Goal: Task Accomplishment & Management: Use online tool/utility

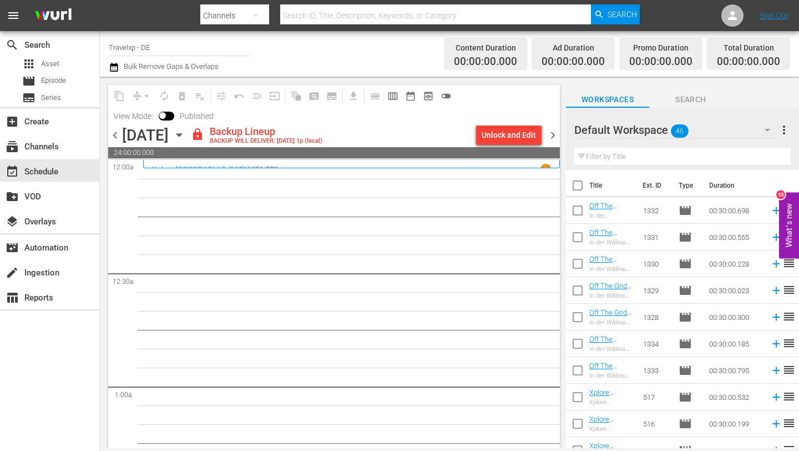
click at [639, 154] on input "text" at bounding box center [683, 157] width 216 height 18
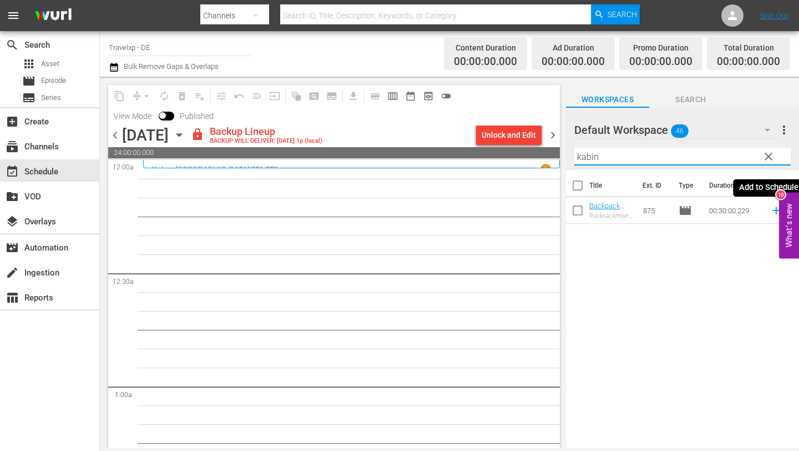
click at [775, 210] on icon at bounding box center [776, 210] width 12 height 12
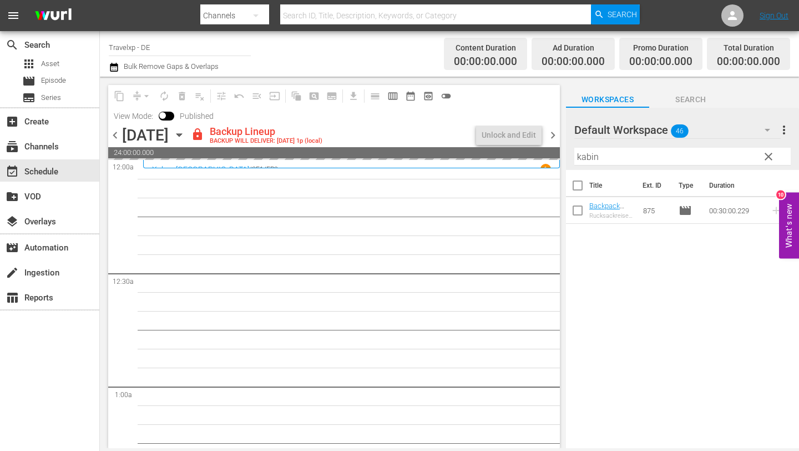
click at [607, 160] on input "kabin" at bounding box center [683, 157] width 216 height 18
type input "k"
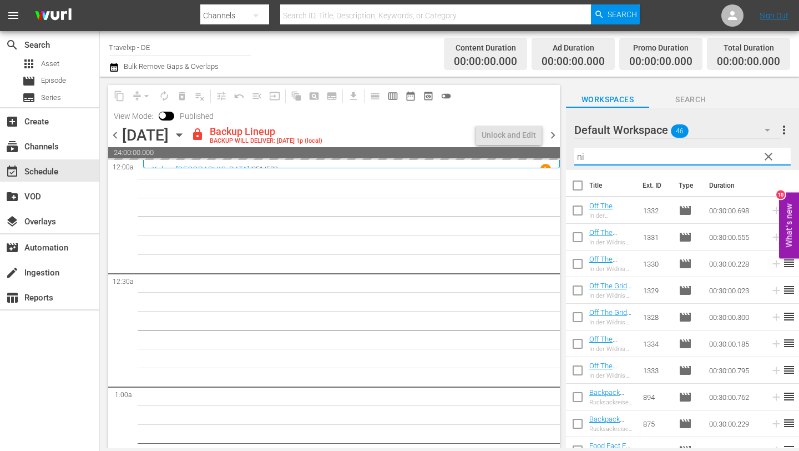
type input "nia"
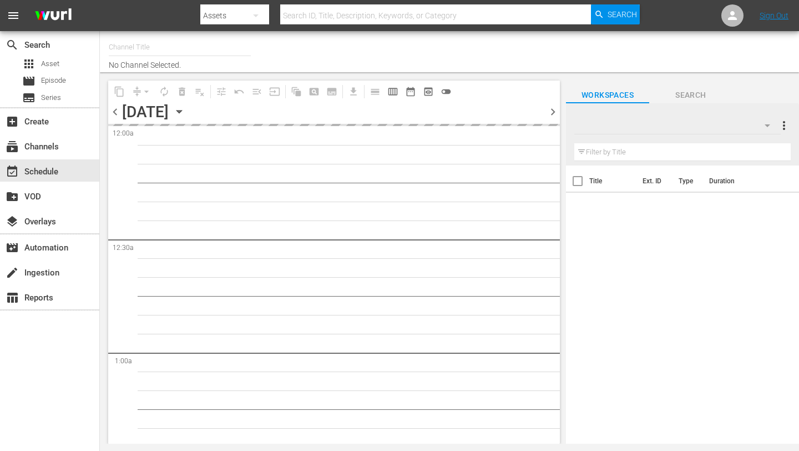
type input "Travelxp - DE (556)"
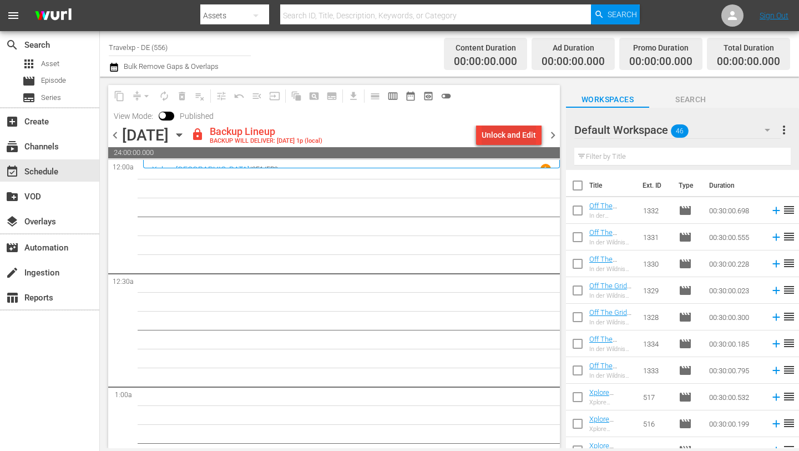
click at [506, 134] on div "Unlock and Edit" at bounding box center [509, 135] width 54 height 20
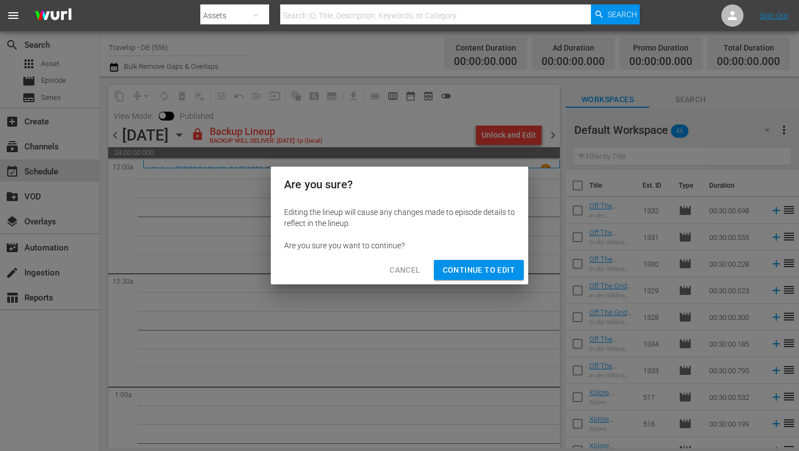
click at [473, 273] on span "Continue to Edit" at bounding box center [479, 270] width 72 height 14
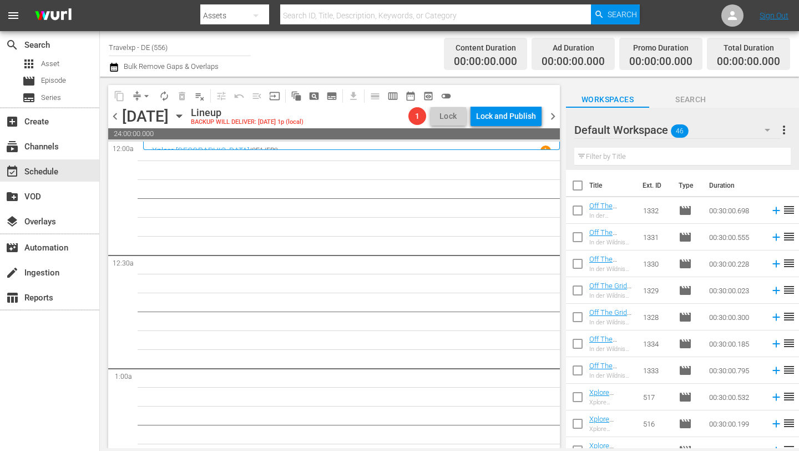
click at [653, 165] on hr at bounding box center [683, 165] width 216 height 1
click at [631, 158] on input "text" at bounding box center [683, 157] width 216 height 18
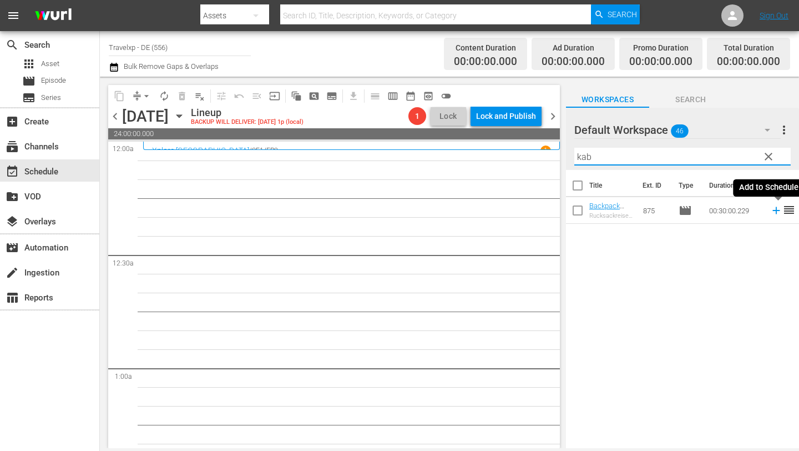
click at [775, 211] on icon at bounding box center [776, 210] width 12 height 12
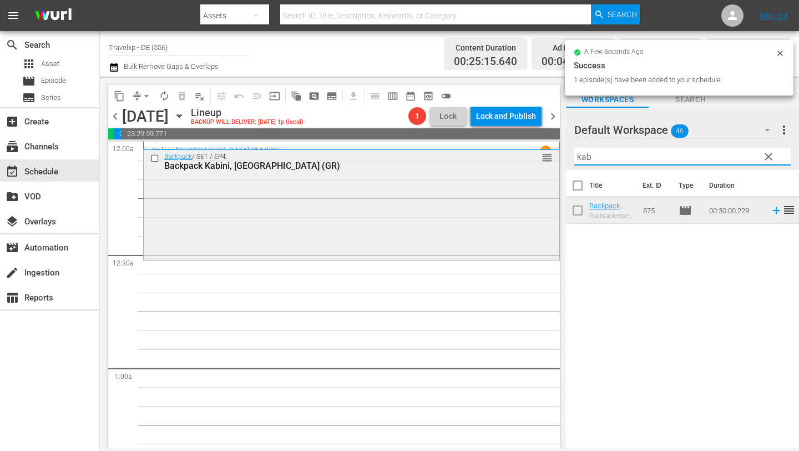
drag, startPoint x: 631, startPoint y: 156, endPoint x: 535, endPoint y: 175, distance: 98.0
click at [535, 176] on div "content_copy compress arrow_drop_down autorenew_outlined delete_forever_outline…" at bounding box center [449, 262] width 699 height 371
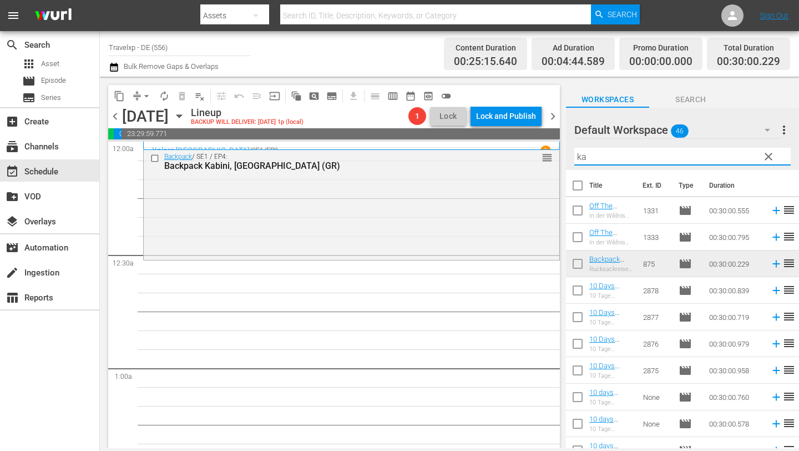
type input "k"
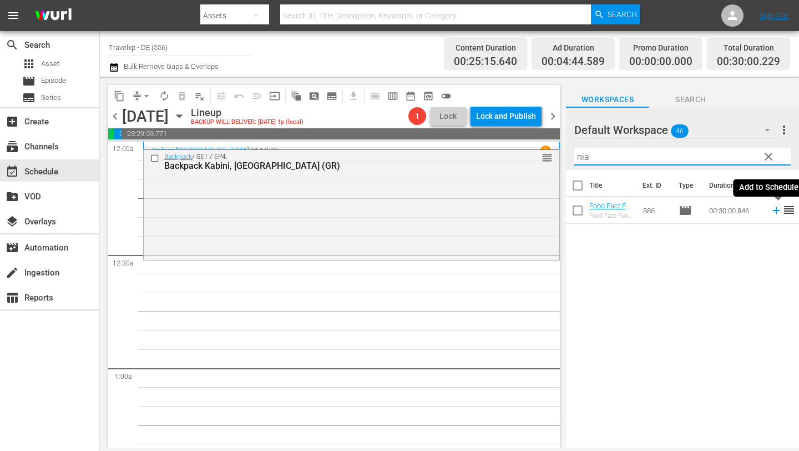
click at [774, 210] on icon at bounding box center [776, 210] width 7 height 7
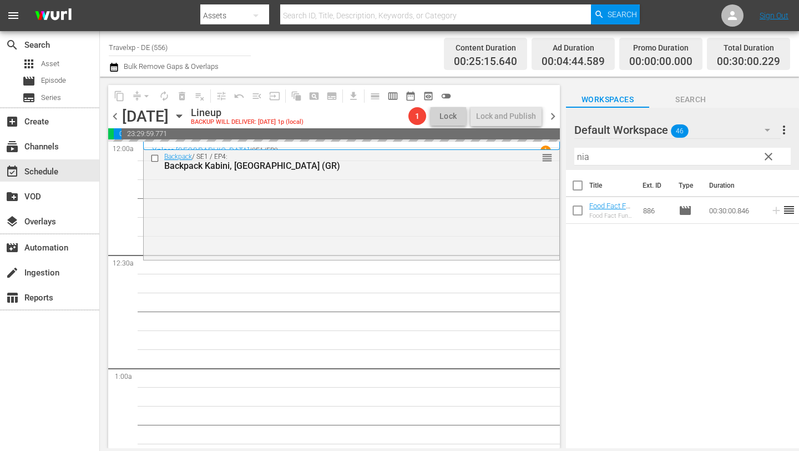
click at [611, 155] on input "nia" at bounding box center [683, 157] width 216 height 18
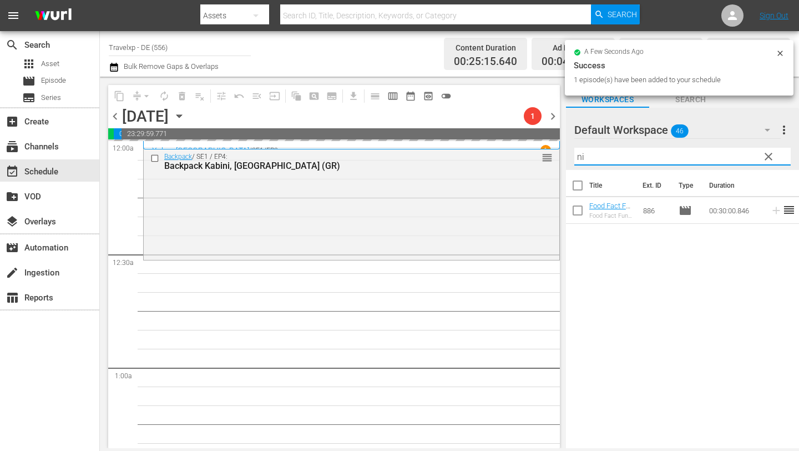
type input "n"
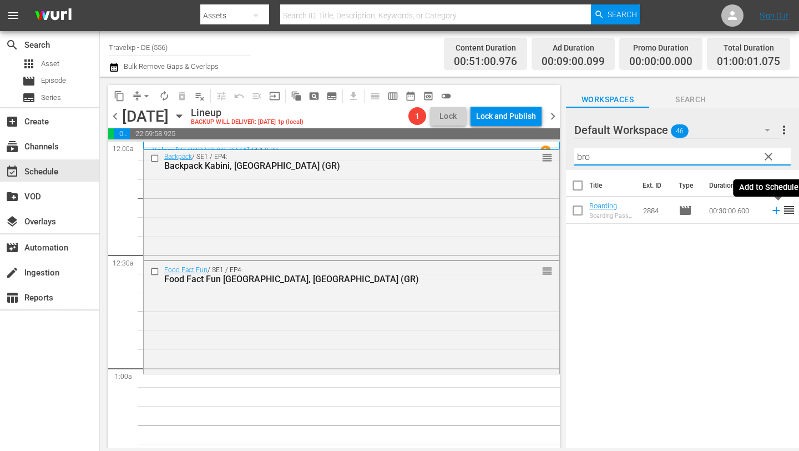
click at [775, 211] on icon at bounding box center [776, 210] width 12 height 12
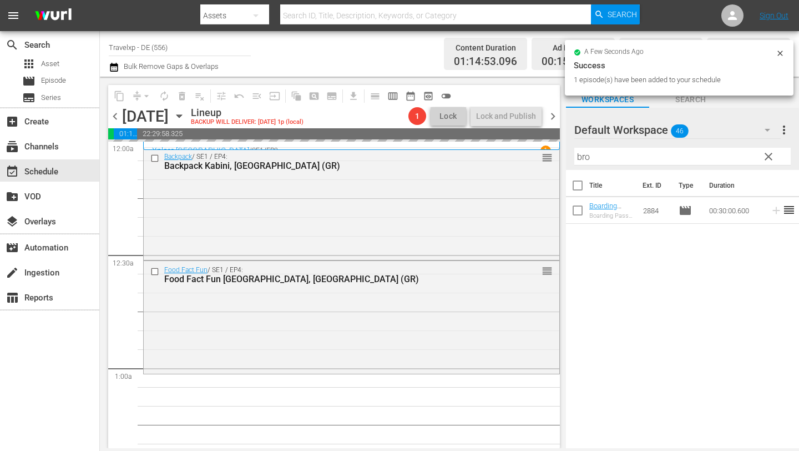
click at [659, 155] on input "bro" at bounding box center [683, 157] width 216 height 18
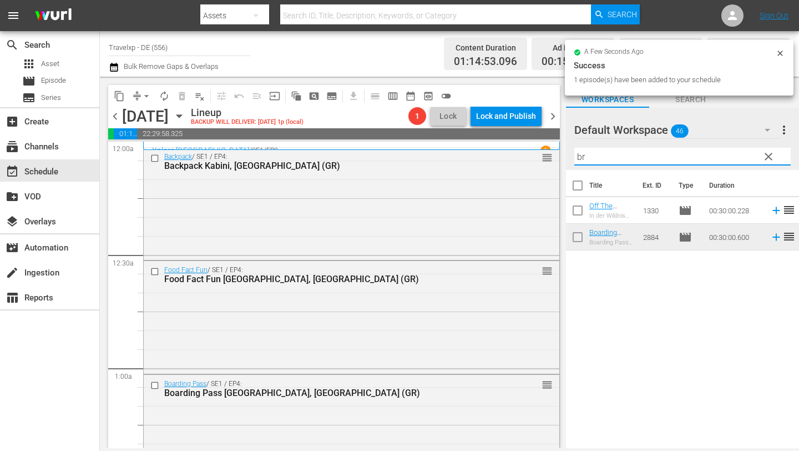
type input "b"
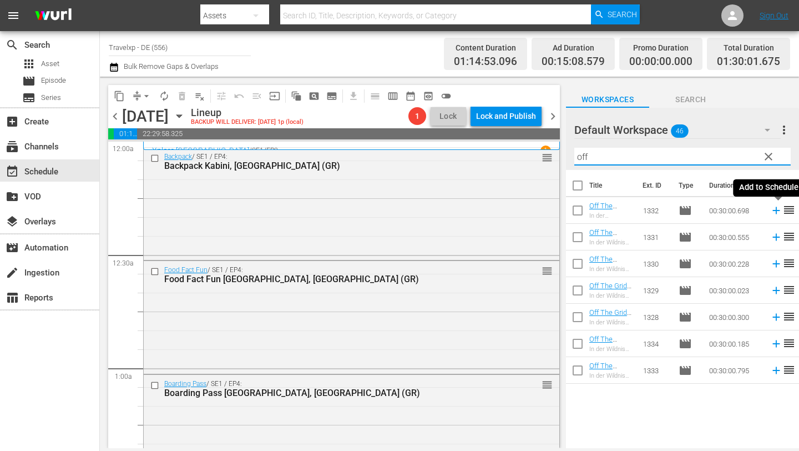
click at [774, 209] on icon at bounding box center [776, 210] width 12 height 12
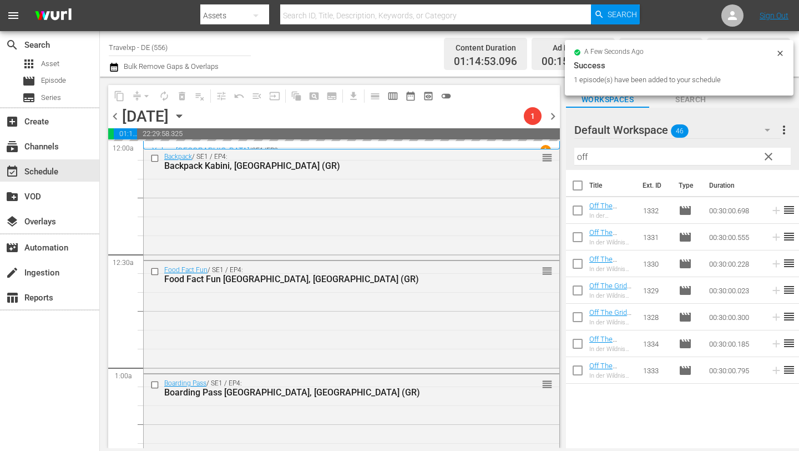
click at [615, 157] on input "off" at bounding box center [683, 157] width 216 height 18
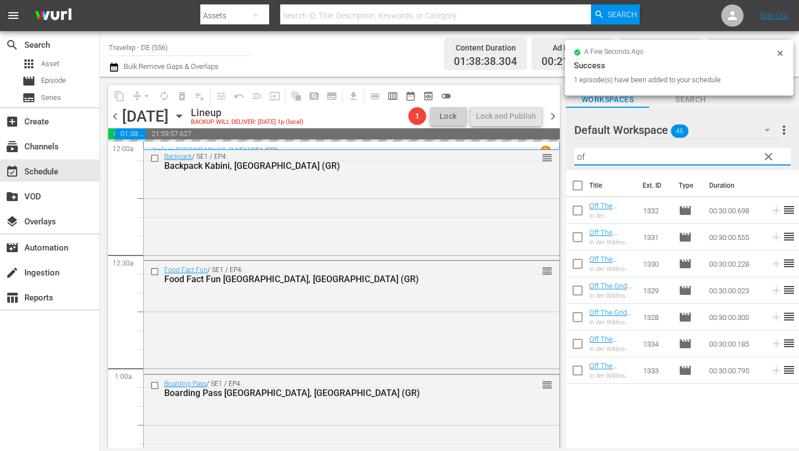
type input "o"
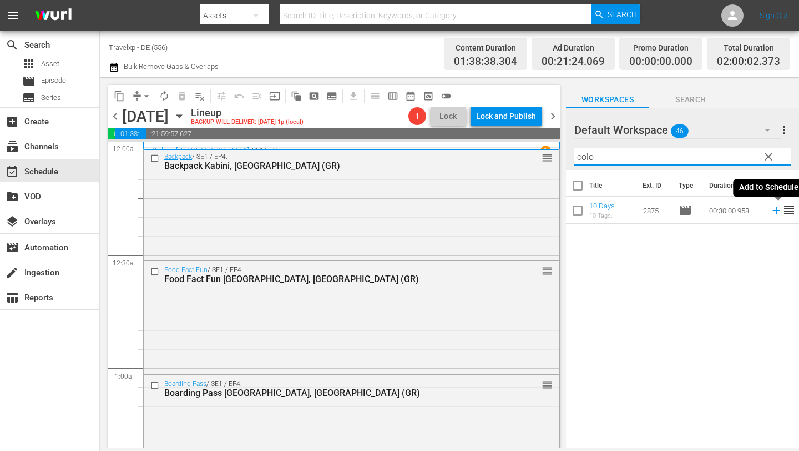
click at [775, 209] on icon at bounding box center [776, 210] width 12 height 12
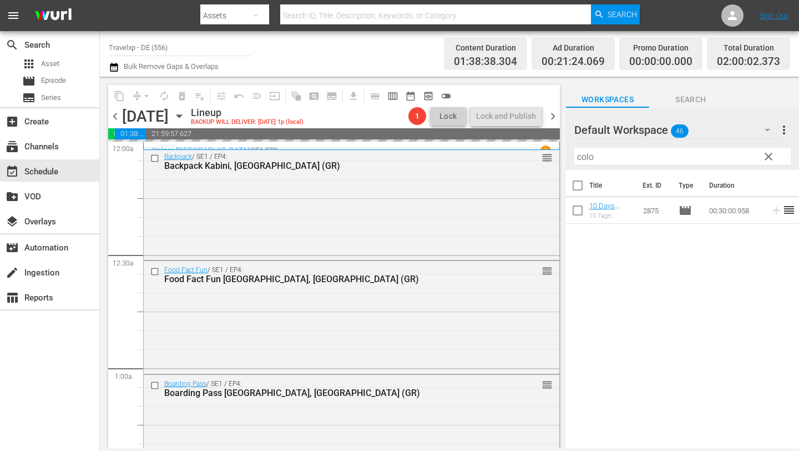
click at [621, 160] on input "colo" at bounding box center [683, 157] width 216 height 18
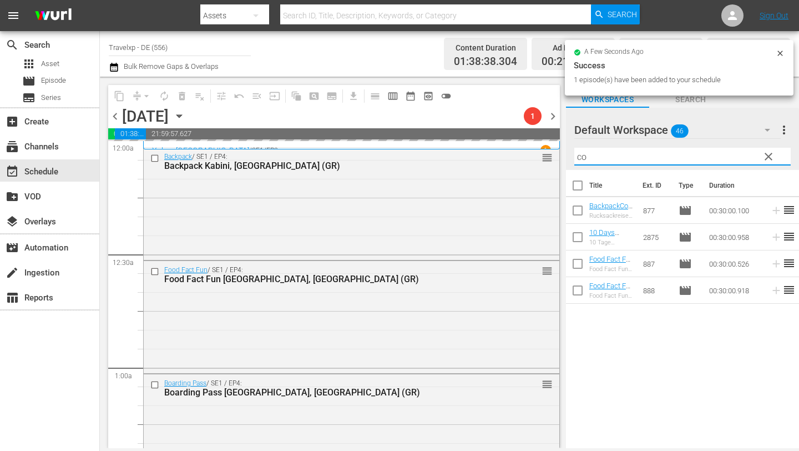
type input "c"
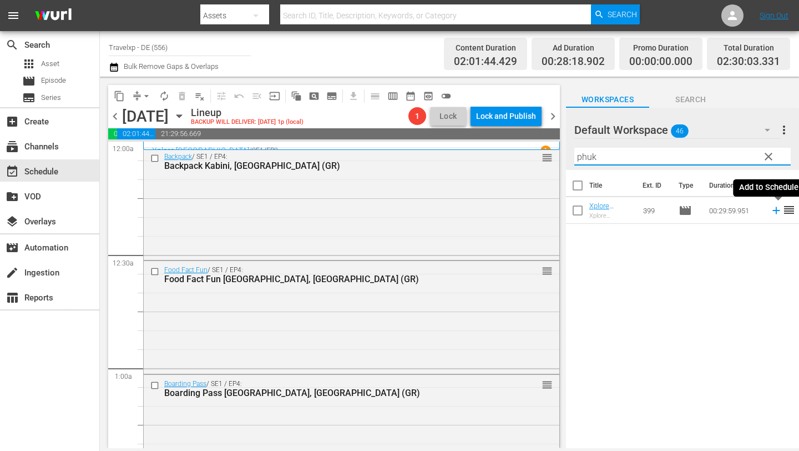
click at [776, 214] on icon at bounding box center [776, 210] width 12 height 12
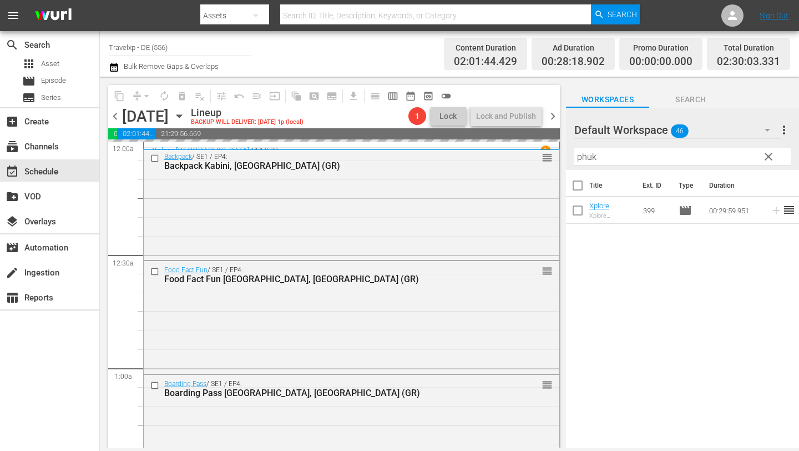
click at [627, 162] on input "phuk" at bounding box center [683, 157] width 216 height 18
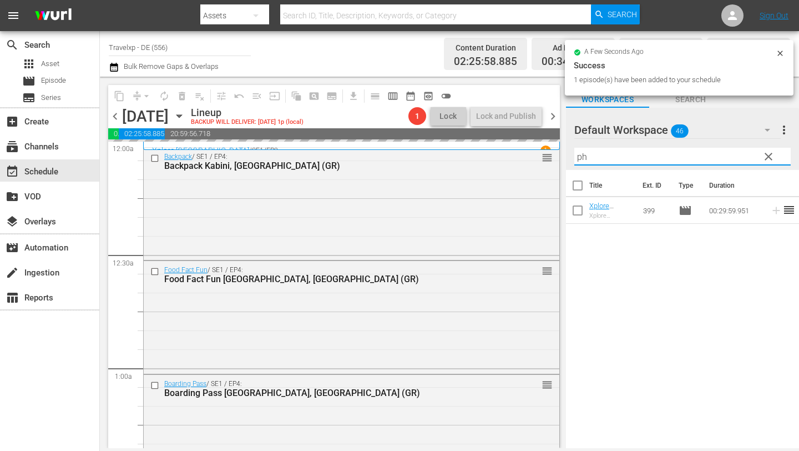
type input "p"
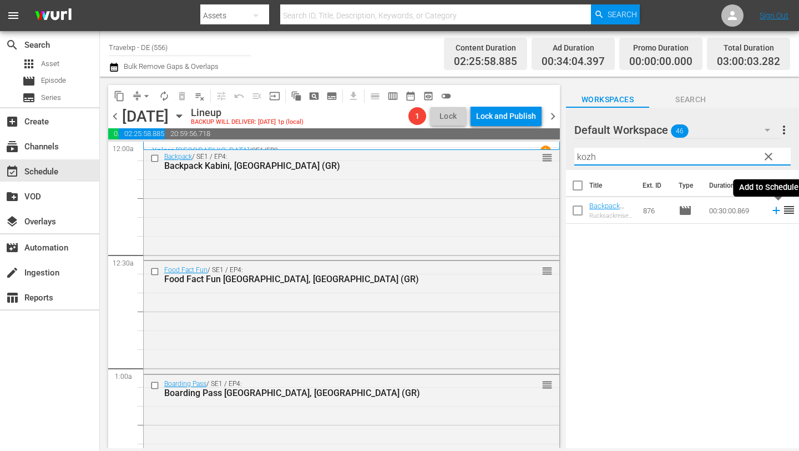
click at [774, 213] on icon at bounding box center [776, 210] width 12 height 12
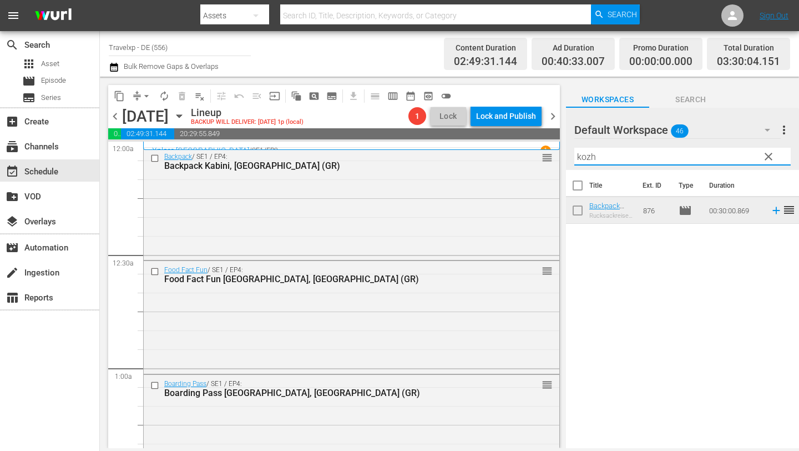
click at [604, 155] on input "kozh" at bounding box center [683, 157] width 216 height 18
type input "k"
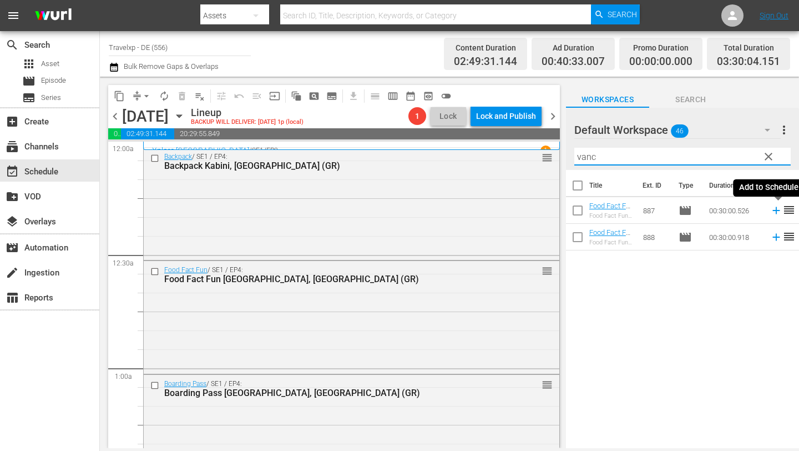
click at [777, 210] on icon at bounding box center [776, 210] width 7 height 7
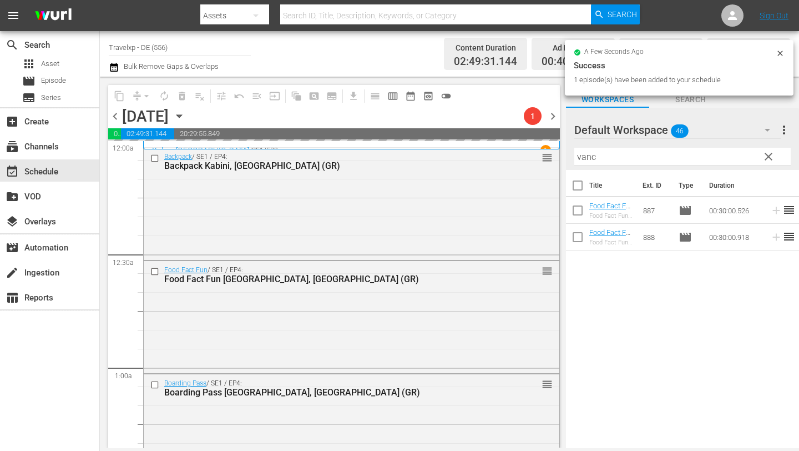
click at [665, 160] on input "vanc" at bounding box center [683, 157] width 216 height 18
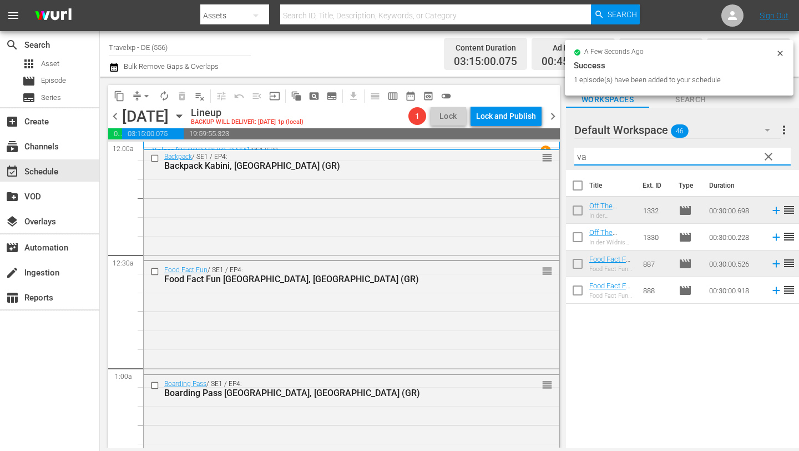
type input "v"
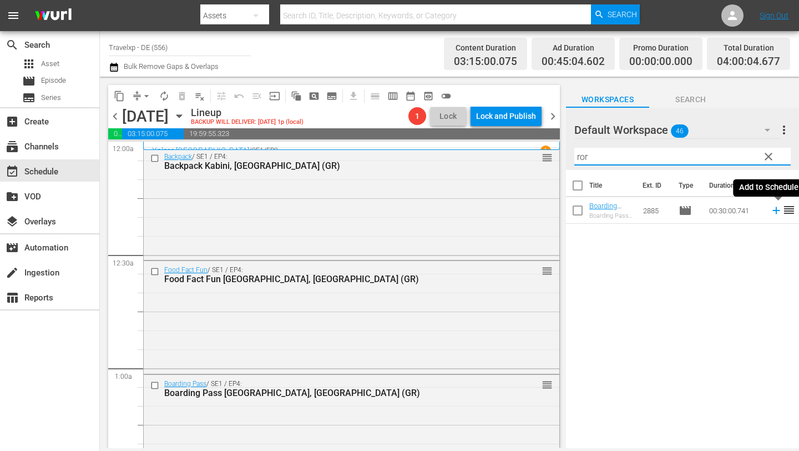
click at [777, 210] on icon at bounding box center [776, 210] width 7 height 7
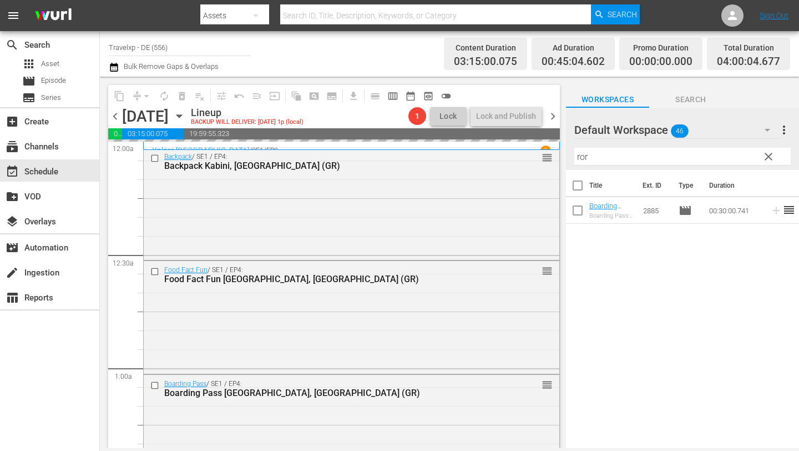
click at [644, 160] on input "ror" at bounding box center [683, 157] width 216 height 18
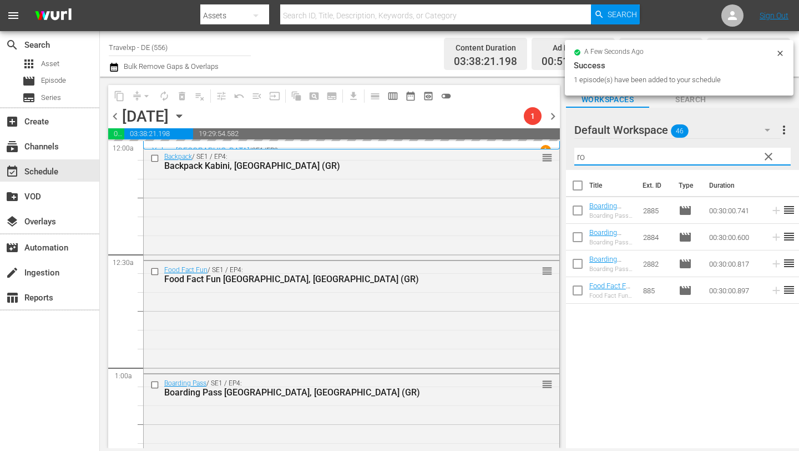
type input "r"
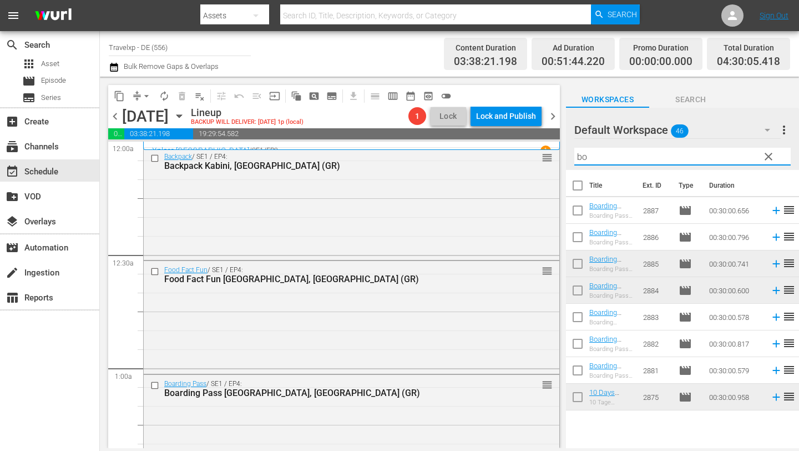
type input "b"
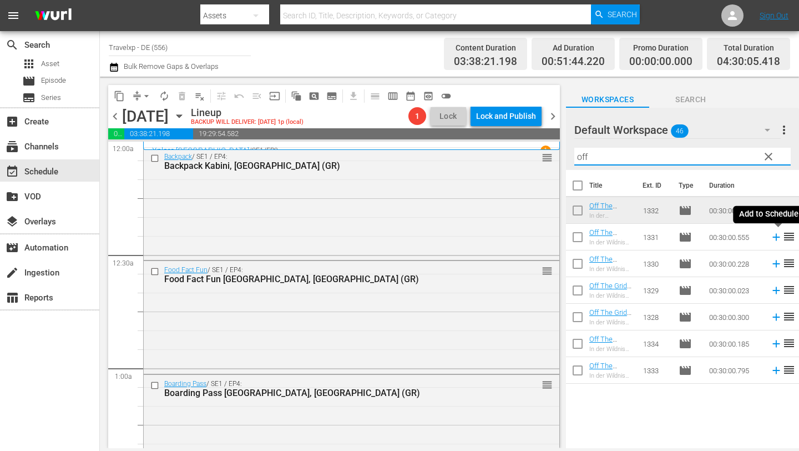
click at [777, 238] on icon at bounding box center [776, 237] width 12 height 12
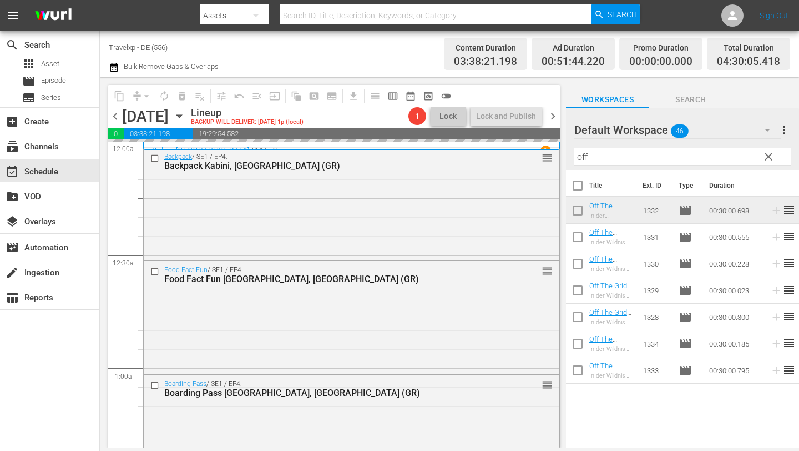
click at [634, 154] on input "off" at bounding box center [683, 157] width 216 height 18
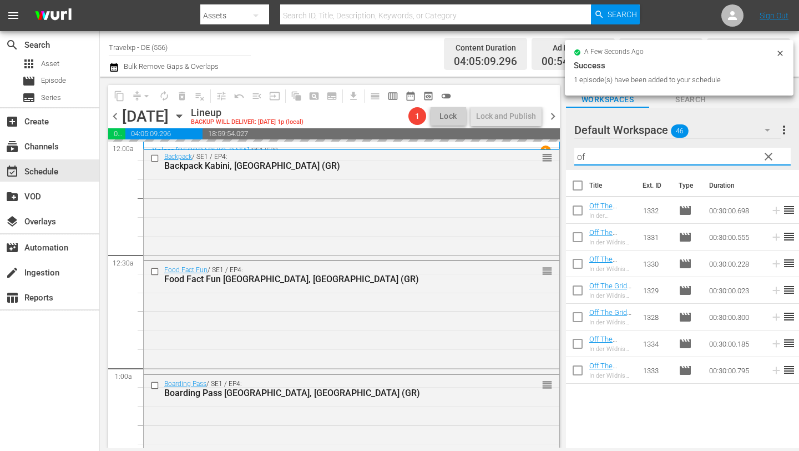
type input "o"
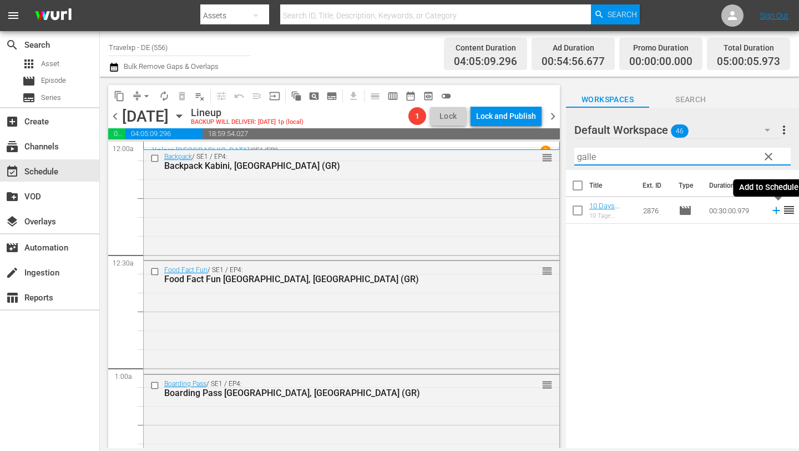
click at [777, 210] on icon at bounding box center [776, 210] width 7 height 7
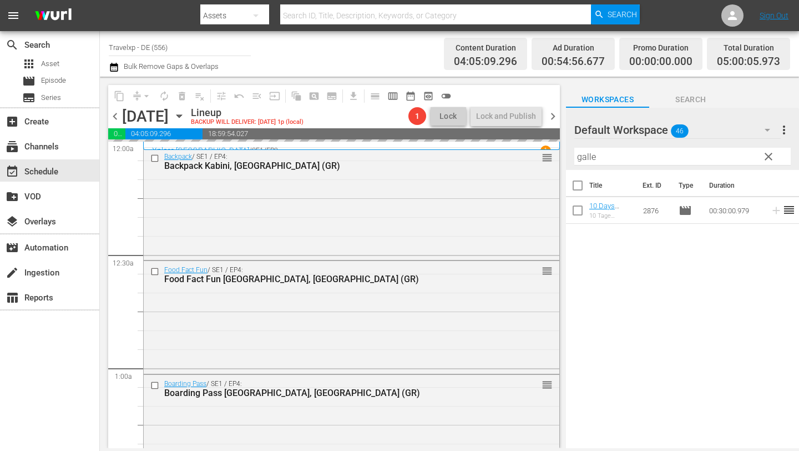
click at [626, 151] on input "galle" at bounding box center [683, 157] width 216 height 18
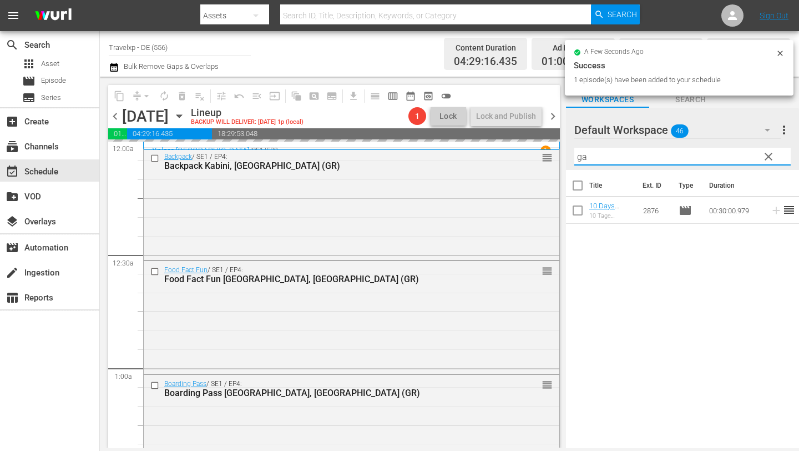
type input "g"
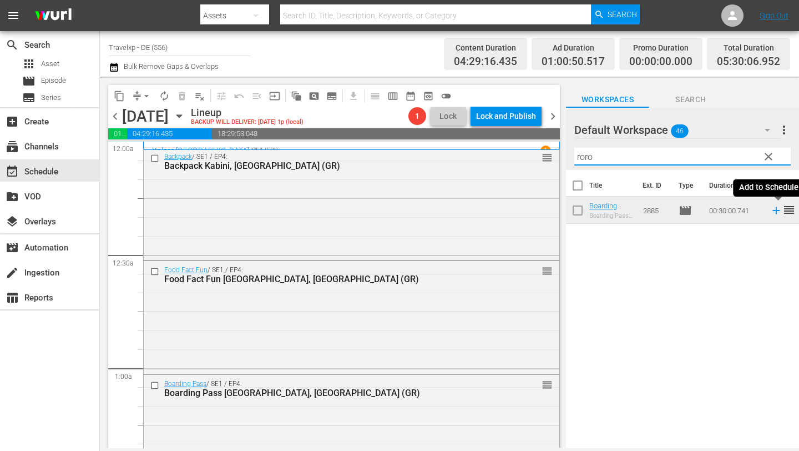
click at [774, 208] on icon at bounding box center [776, 210] width 12 height 12
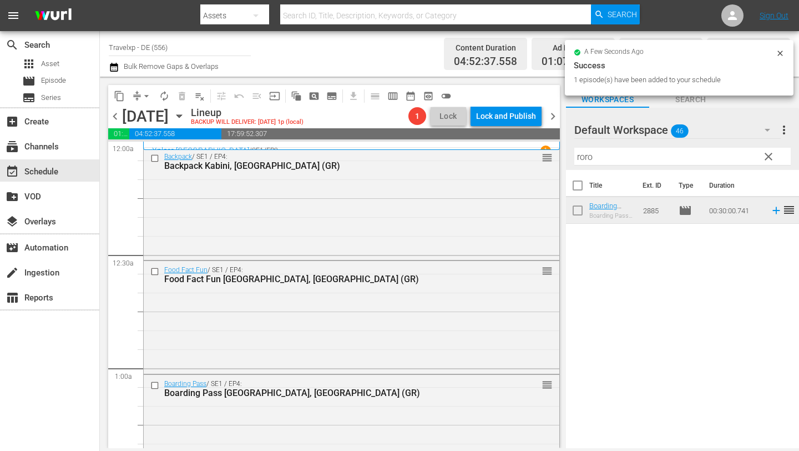
click at [603, 159] on input "roro" at bounding box center [683, 157] width 216 height 18
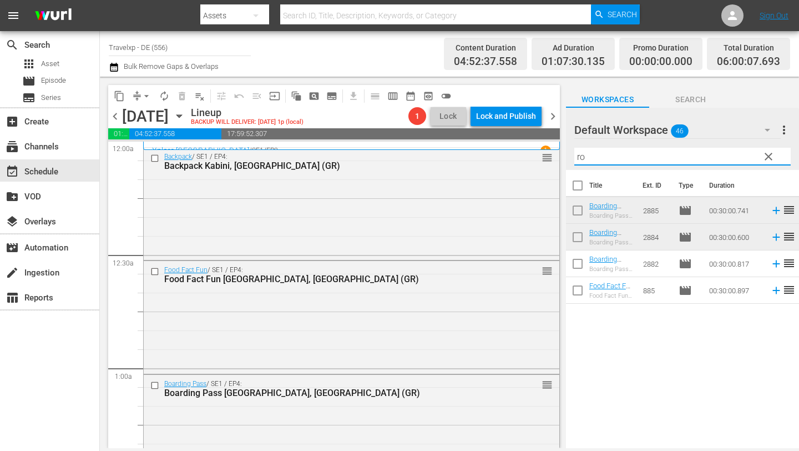
type input "r"
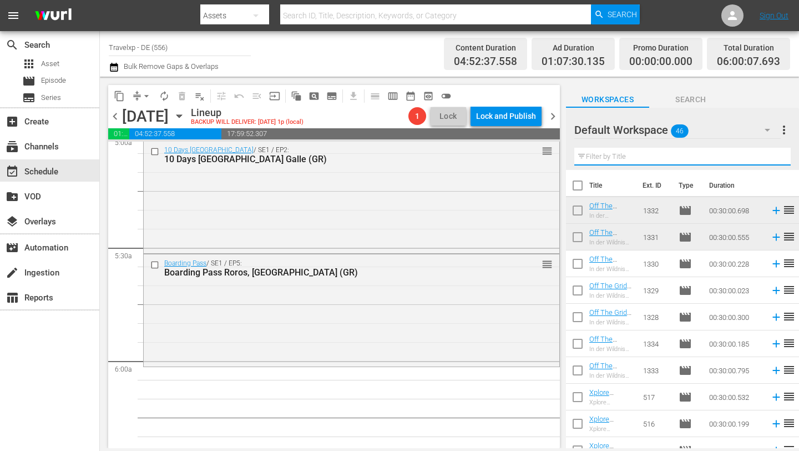
scroll to position [1137, 0]
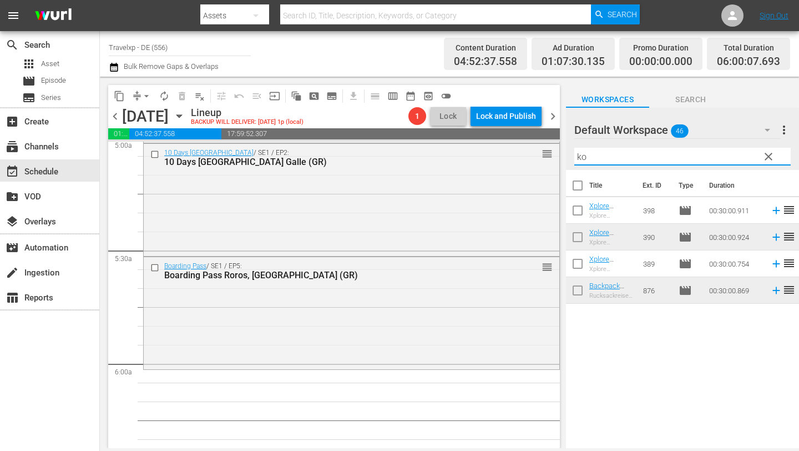
type input "k"
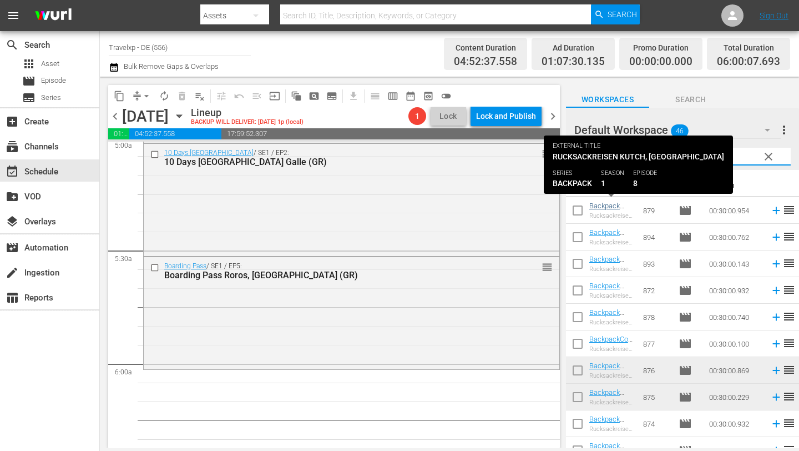
type input "b"
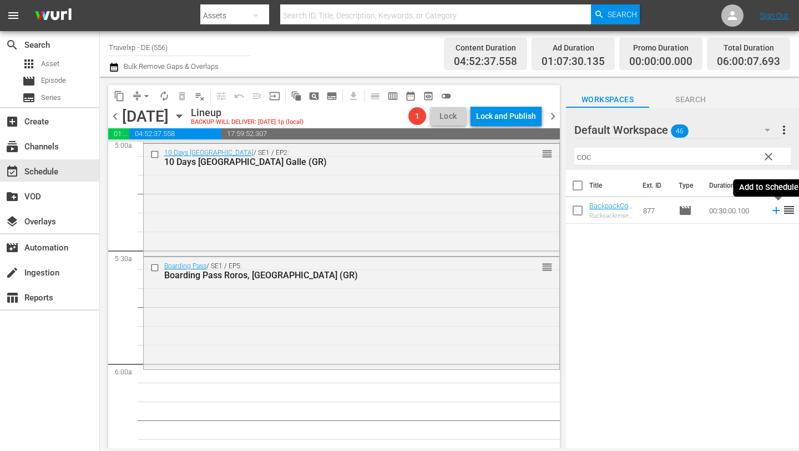
click at [774, 210] on icon at bounding box center [776, 210] width 7 height 7
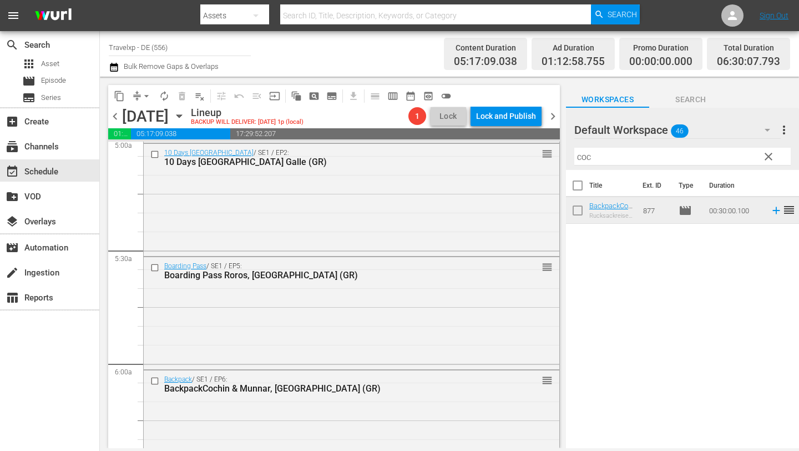
click at [626, 157] on input "coc" at bounding box center [683, 157] width 216 height 18
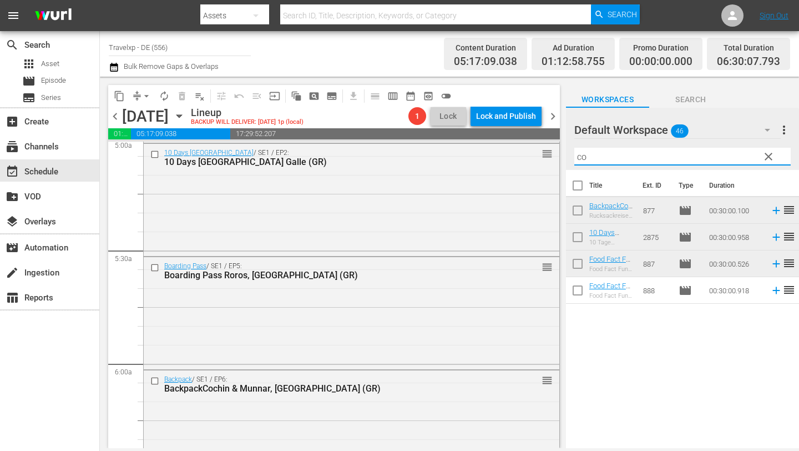
type input "c"
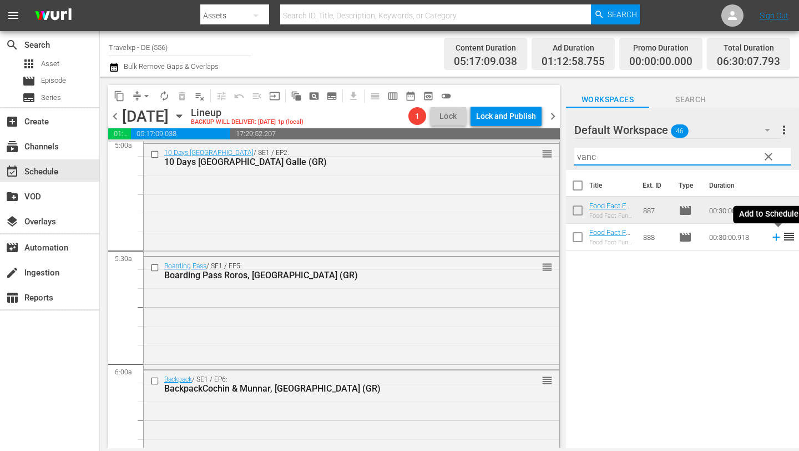
click at [774, 236] on icon at bounding box center [776, 237] width 12 height 12
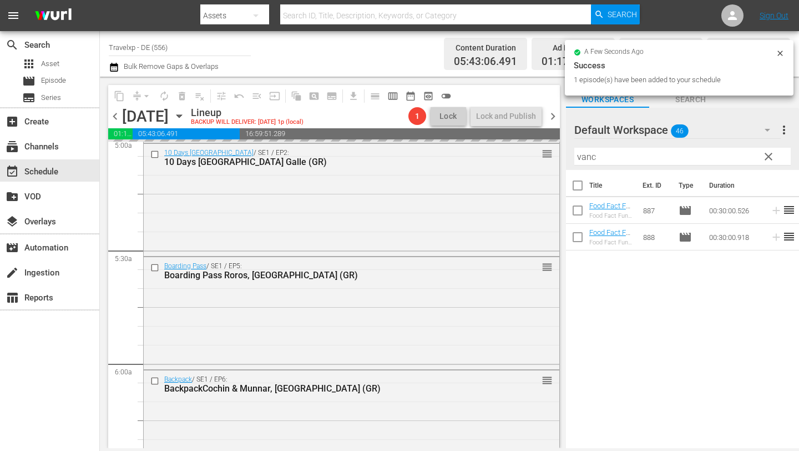
click at [656, 153] on input "vanc" at bounding box center [683, 157] width 216 height 18
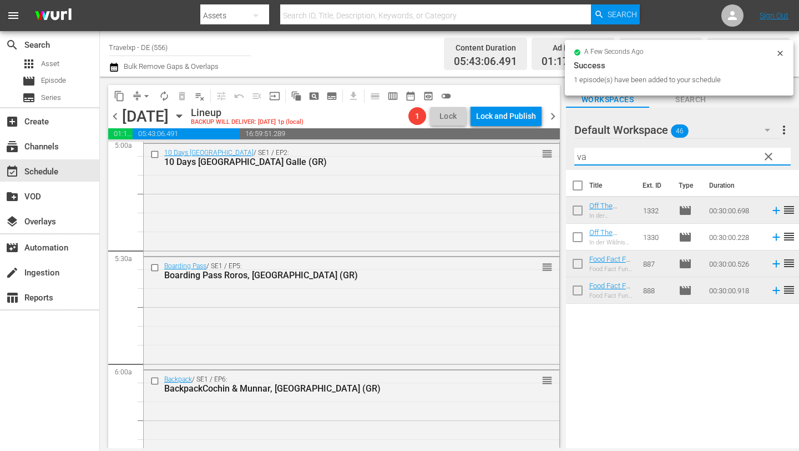
type input "v"
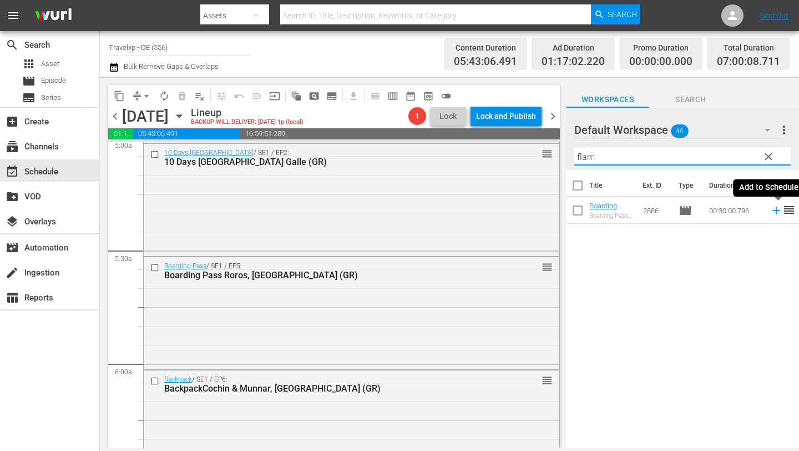
click at [776, 210] on icon at bounding box center [776, 210] width 7 height 7
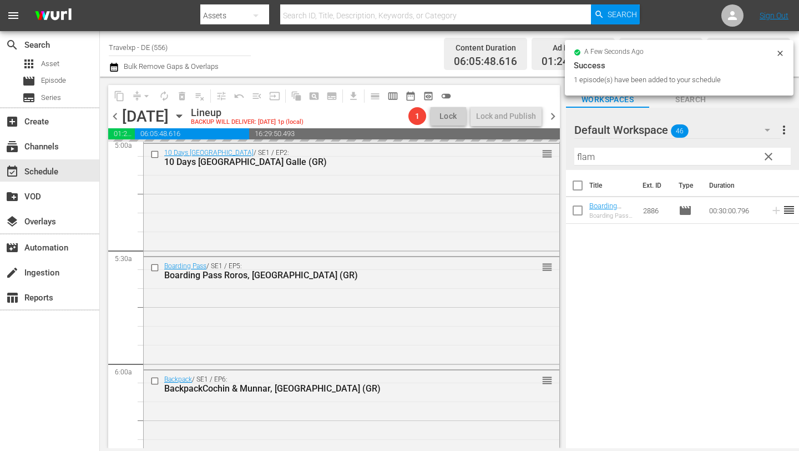
click at [686, 163] on input "flam" at bounding box center [683, 157] width 216 height 18
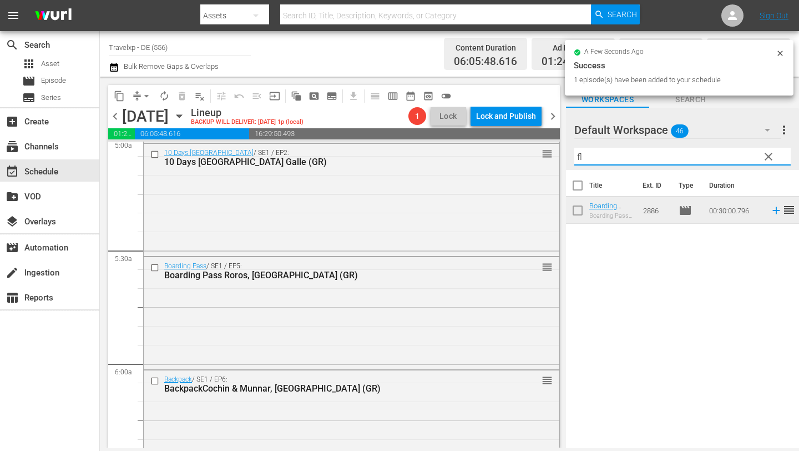
type input "f"
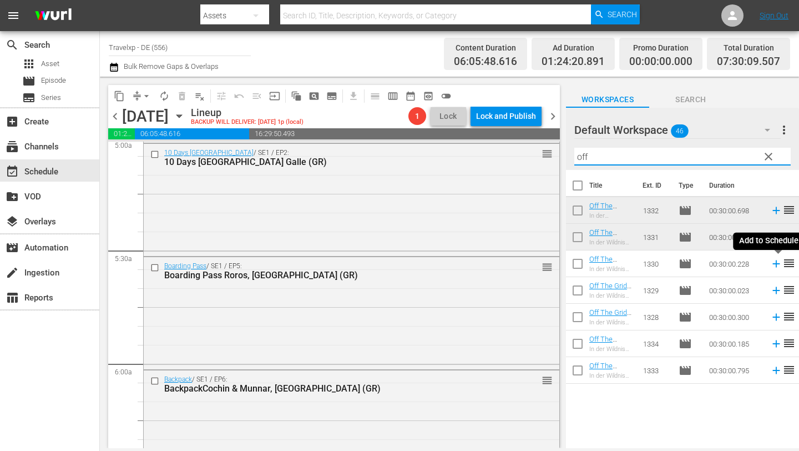
click at [774, 262] on icon at bounding box center [776, 264] width 12 height 12
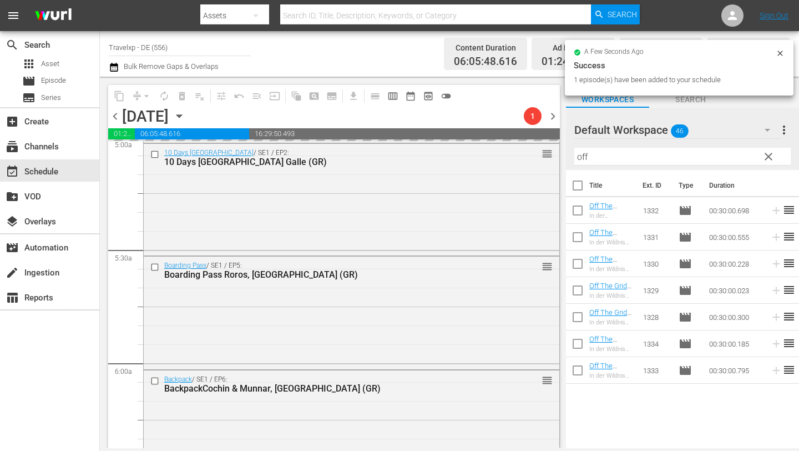
click at [631, 158] on input "off" at bounding box center [683, 157] width 216 height 18
type input "o"
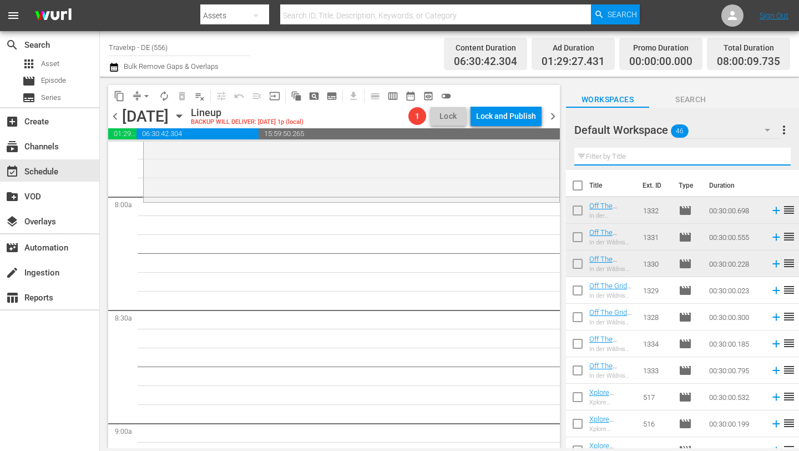
scroll to position [1756, 0]
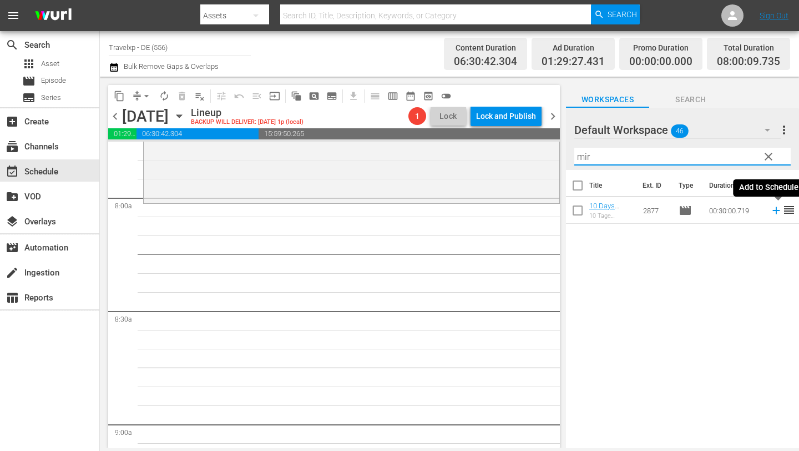
click at [778, 211] on icon at bounding box center [776, 210] width 12 height 12
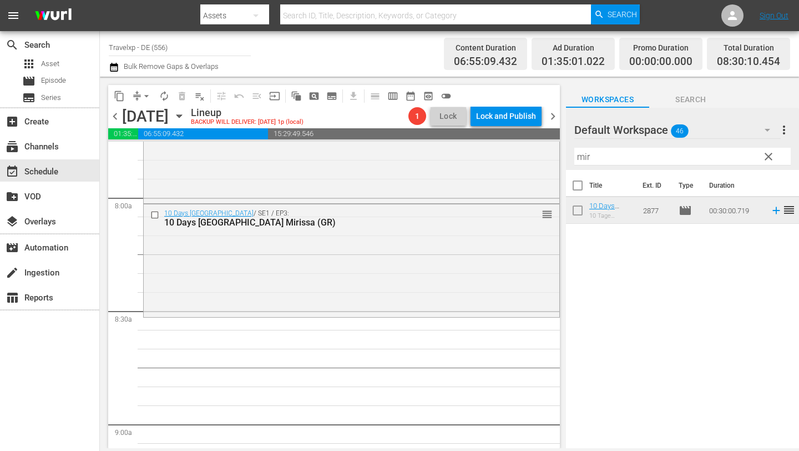
click at [678, 158] on input "mir" at bounding box center [683, 157] width 216 height 18
type input "m"
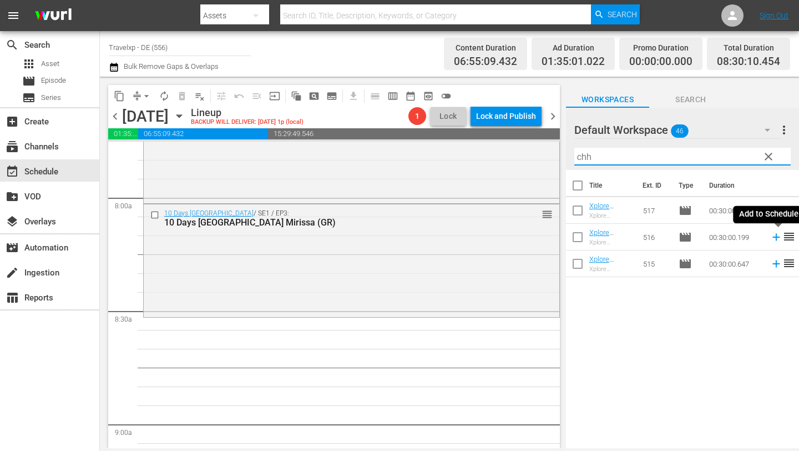
click at [777, 234] on icon at bounding box center [776, 237] width 12 height 12
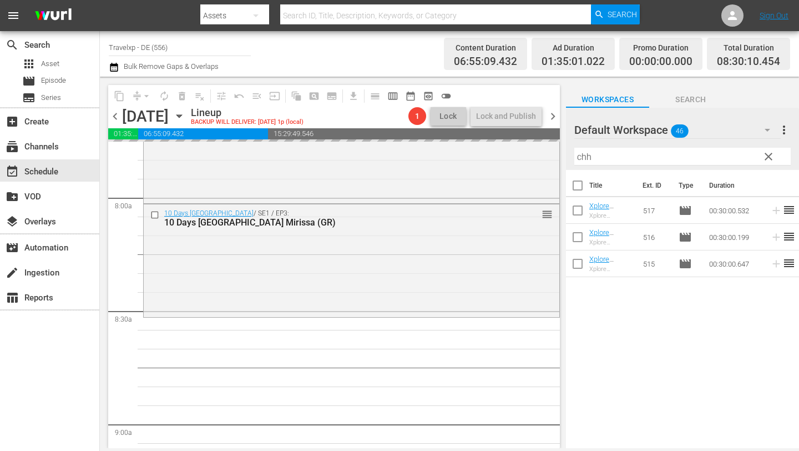
click at [654, 161] on input "chh" at bounding box center [683, 157] width 216 height 18
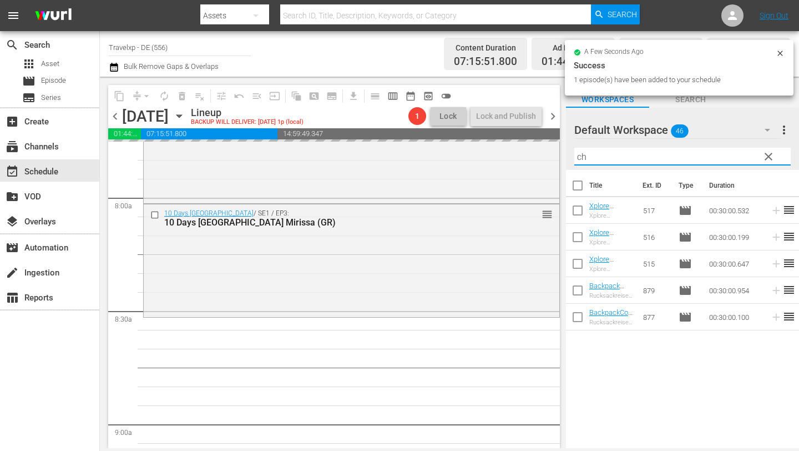
type input "c"
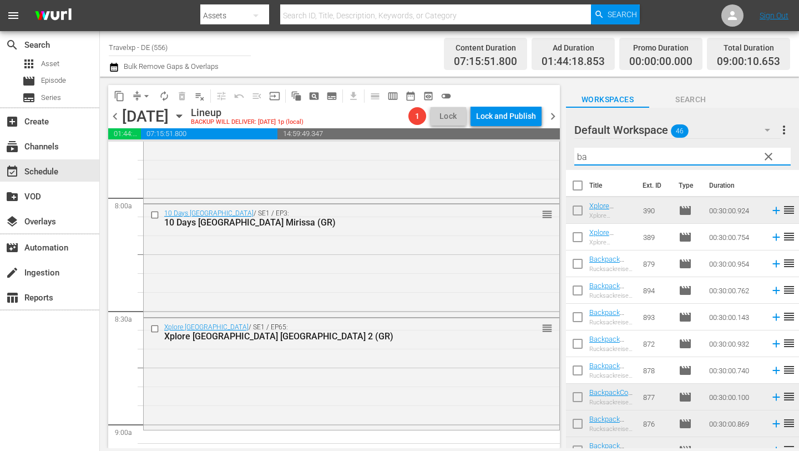
type input "b"
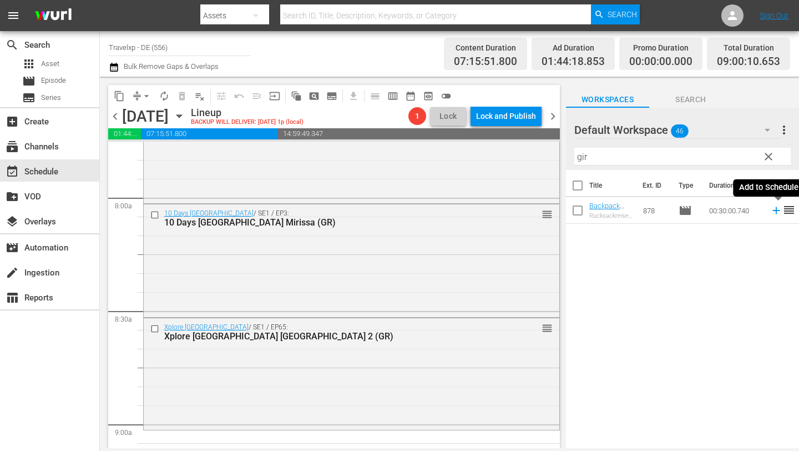
click at [776, 207] on icon at bounding box center [776, 210] width 7 height 7
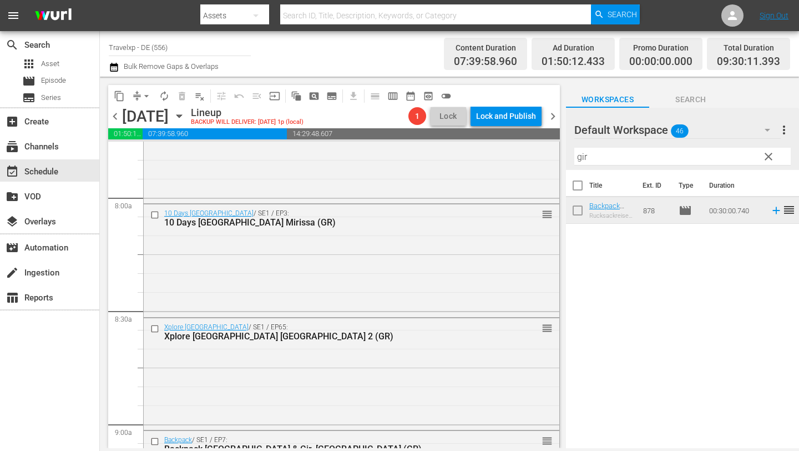
click at [631, 155] on input "gir" at bounding box center [683, 157] width 216 height 18
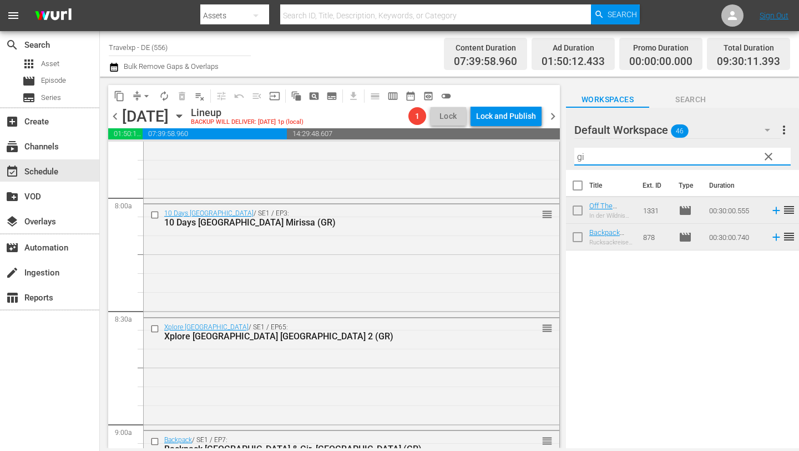
type input "g"
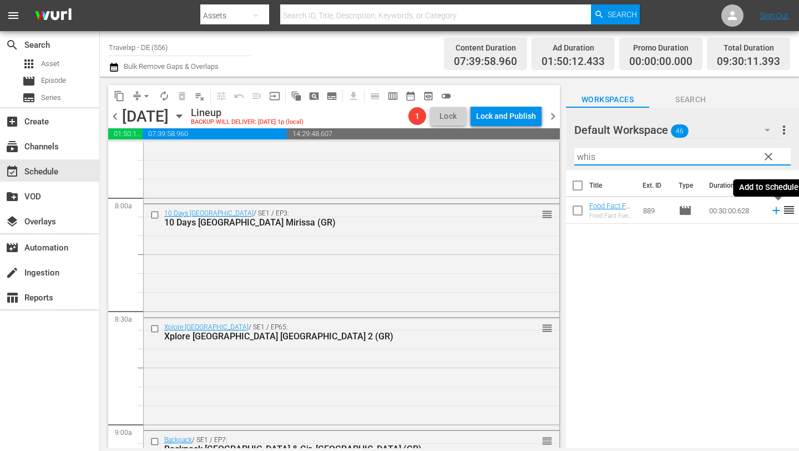
click at [775, 210] on icon at bounding box center [776, 210] width 7 height 7
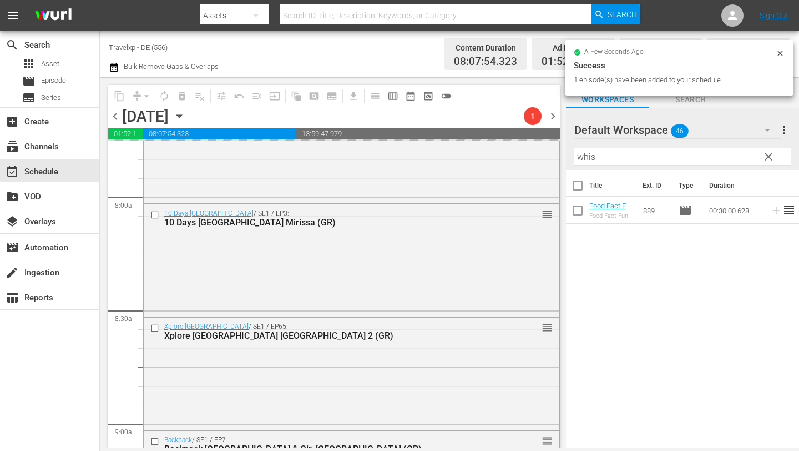
click at [642, 160] on input "whis" at bounding box center [683, 157] width 216 height 18
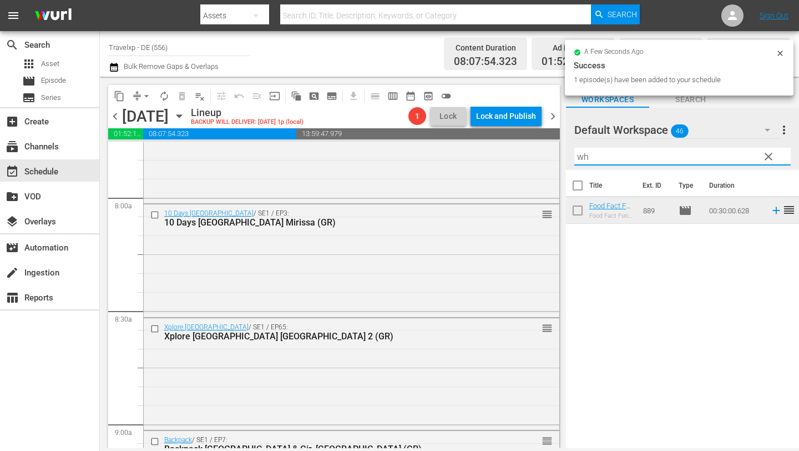
type input "w"
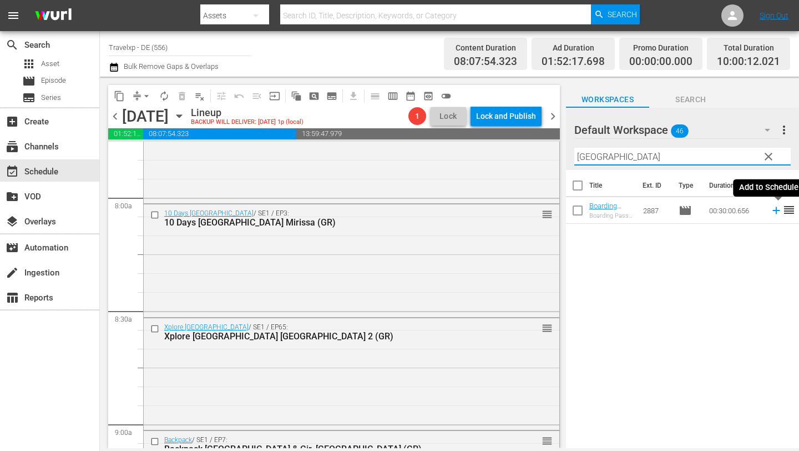
click at [777, 209] on icon at bounding box center [776, 210] width 7 height 7
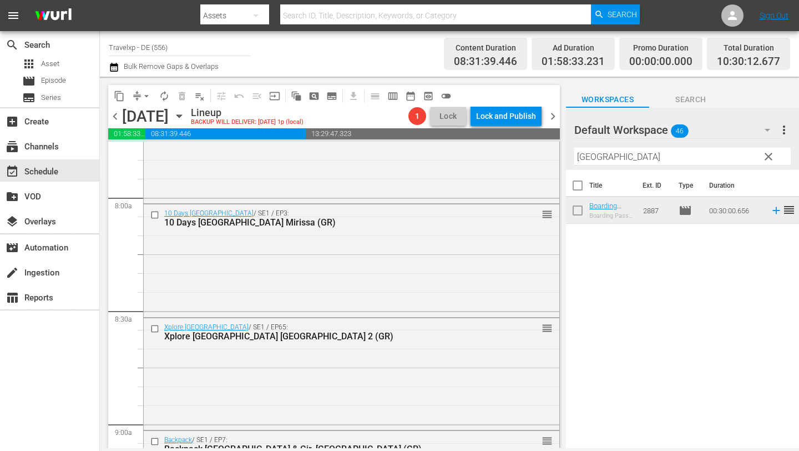
click at [606, 154] on input "[GEOGRAPHIC_DATA]" at bounding box center [683, 157] width 216 height 18
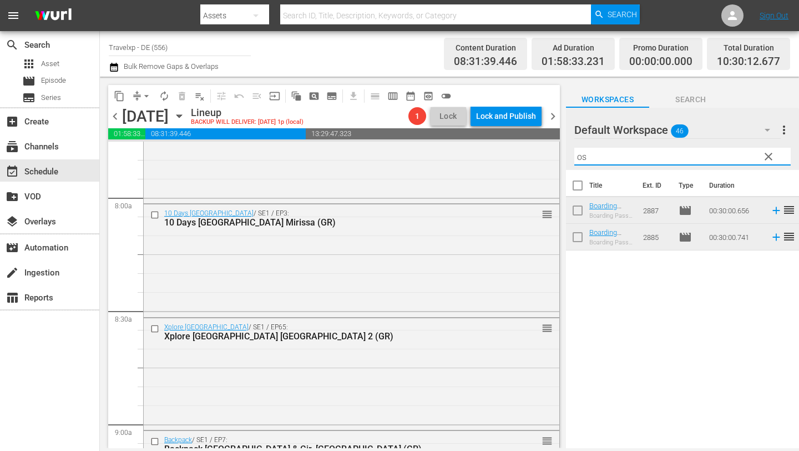
type input "o"
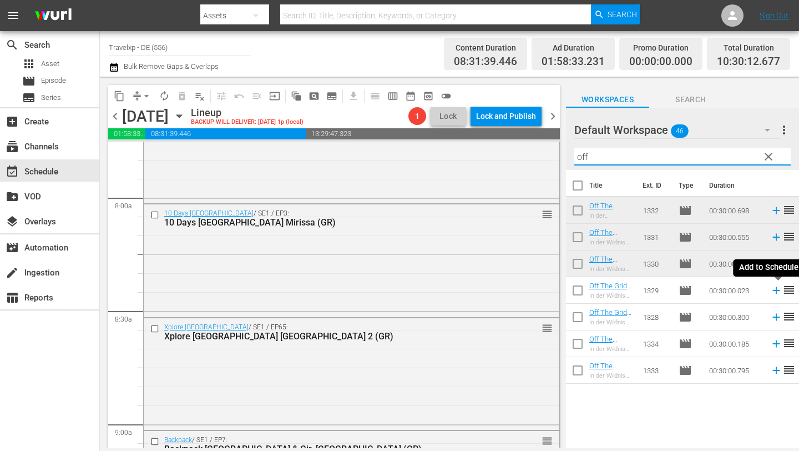
click at [775, 290] on icon at bounding box center [776, 290] width 7 height 7
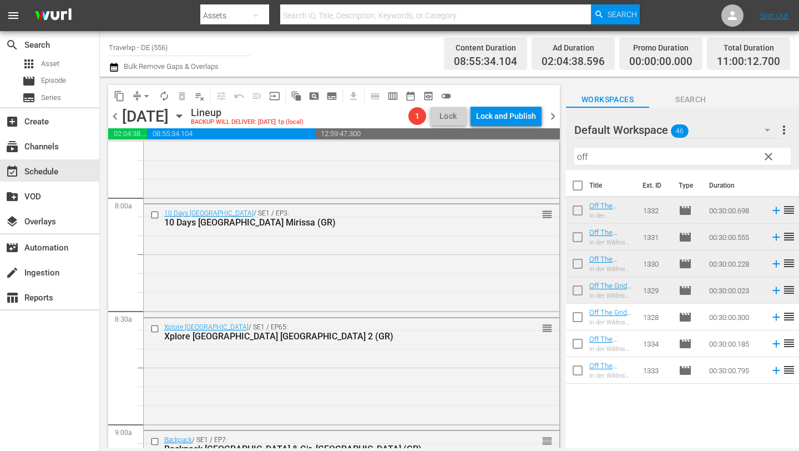
click at [624, 158] on input "off" at bounding box center [683, 157] width 216 height 18
type input "o"
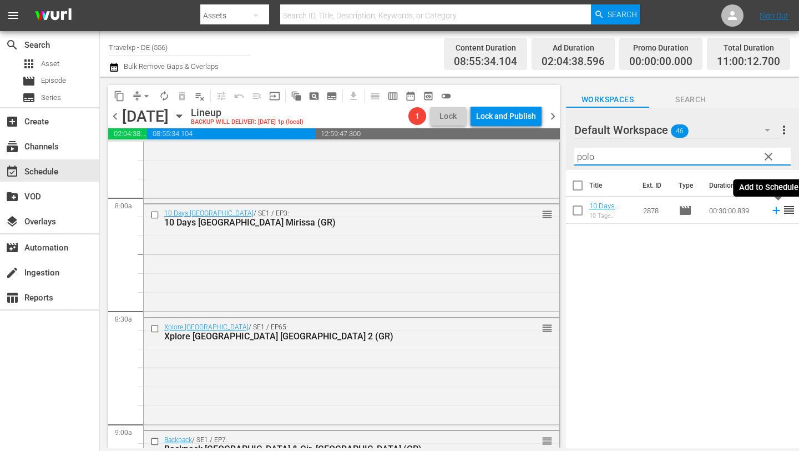
click at [775, 210] on icon at bounding box center [776, 210] width 7 height 7
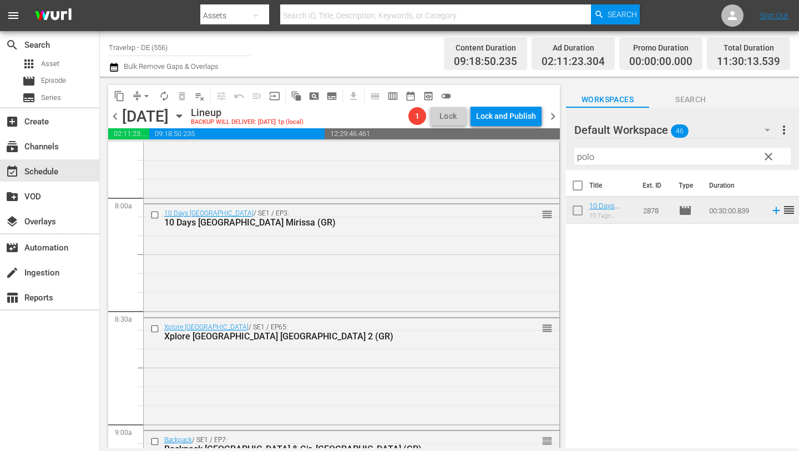
click at [631, 163] on input "polo" at bounding box center [683, 157] width 216 height 18
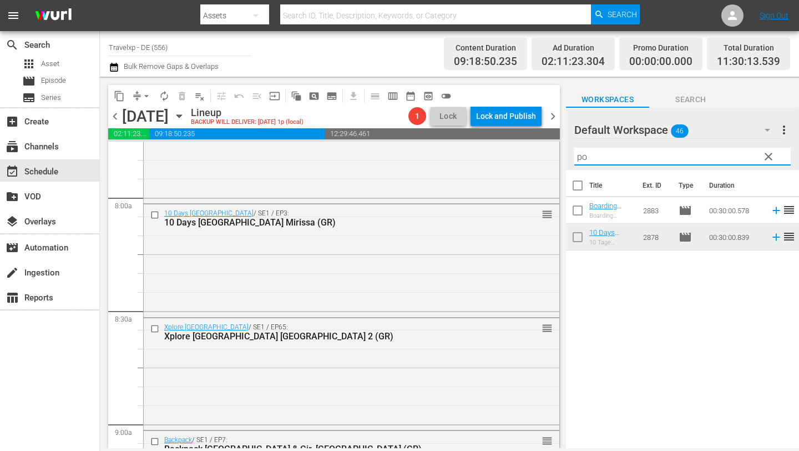
type input "p"
click at [776, 211] on icon at bounding box center [776, 210] width 7 height 7
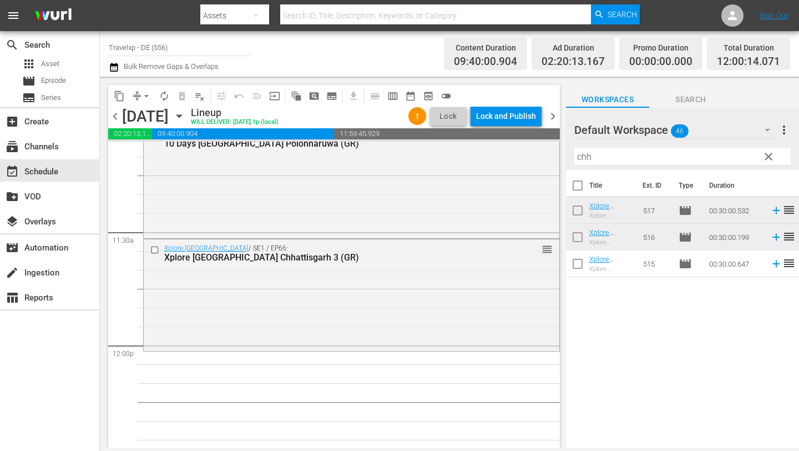
scroll to position [2496, 0]
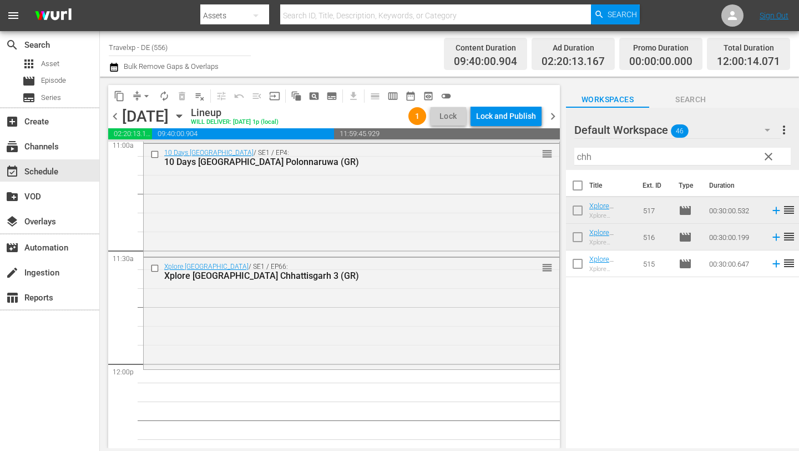
click at [621, 154] on input "chh" at bounding box center [683, 157] width 216 height 18
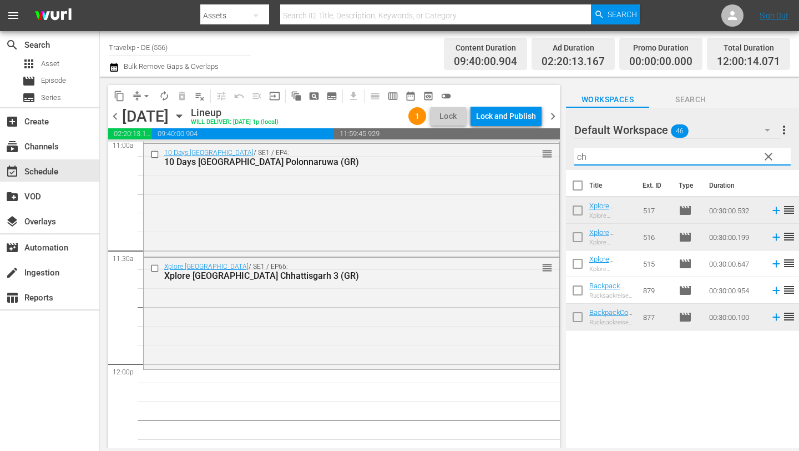
type input "c"
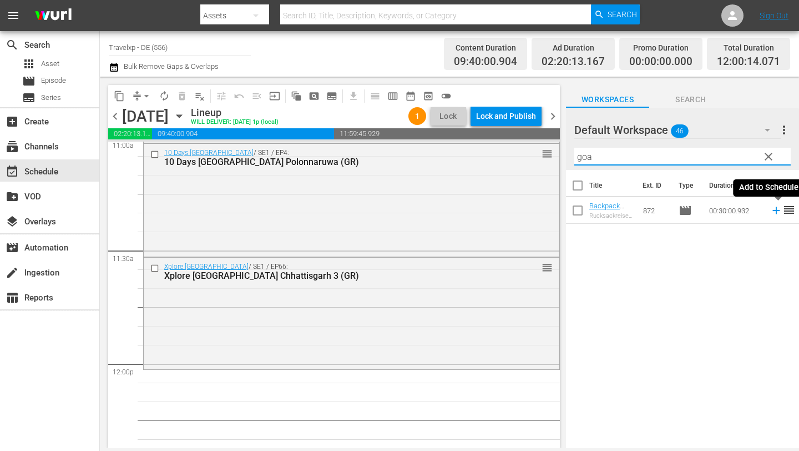
click at [774, 211] on icon at bounding box center [776, 210] width 12 height 12
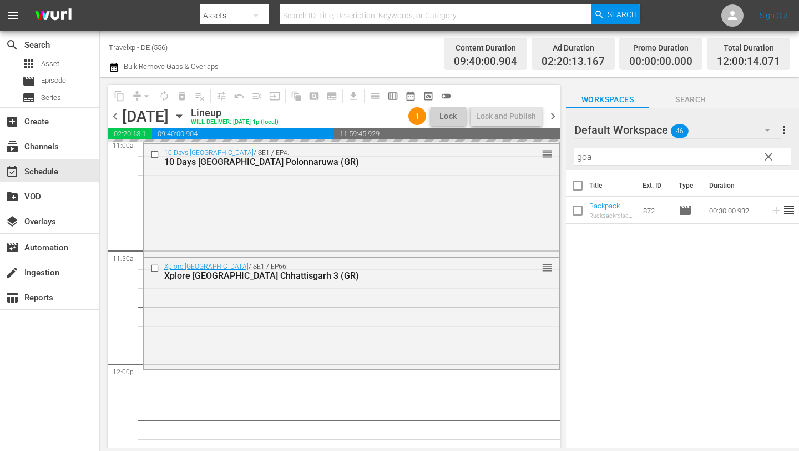
click at [612, 155] on input "goa" at bounding box center [683, 157] width 216 height 18
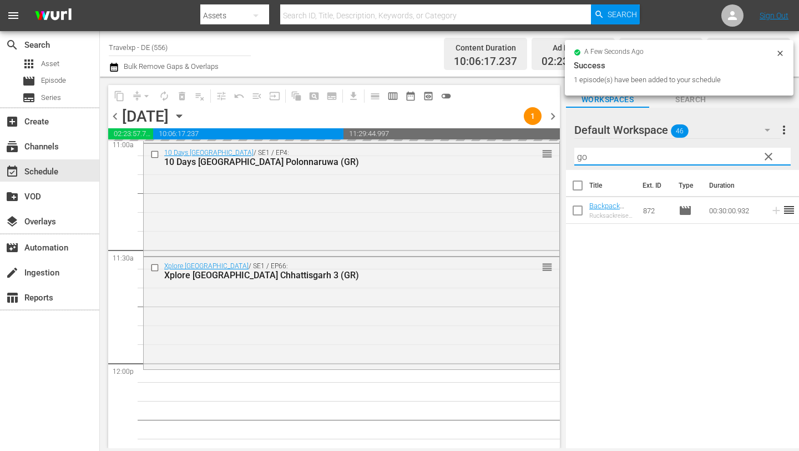
type input "g"
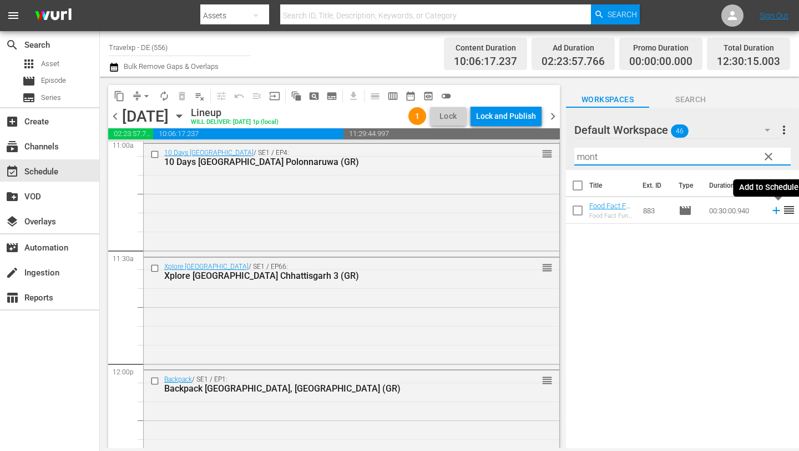
click at [775, 210] on icon at bounding box center [776, 210] width 7 height 7
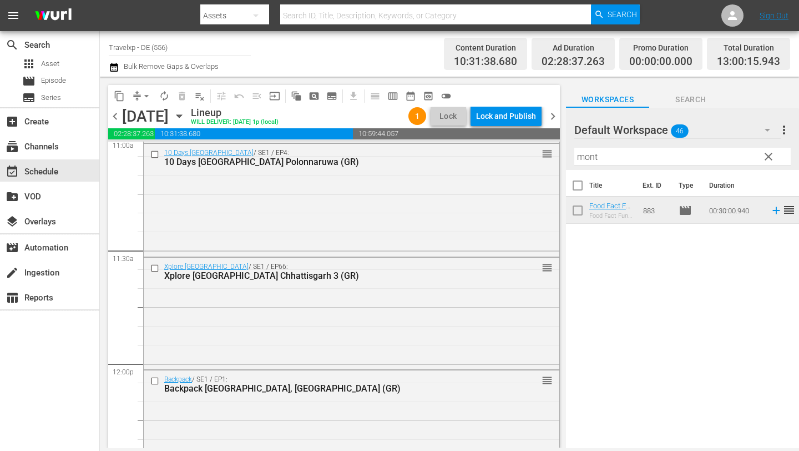
click at [621, 163] on input "mont" at bounding box center [683, 157] width 216 height 18
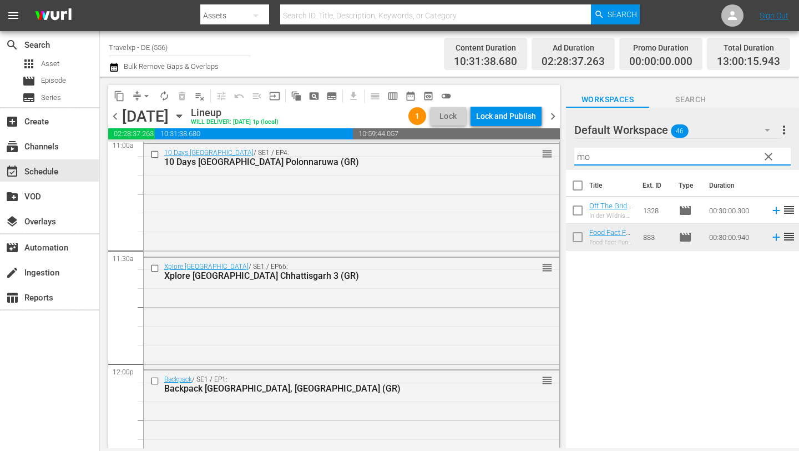
type input "m"
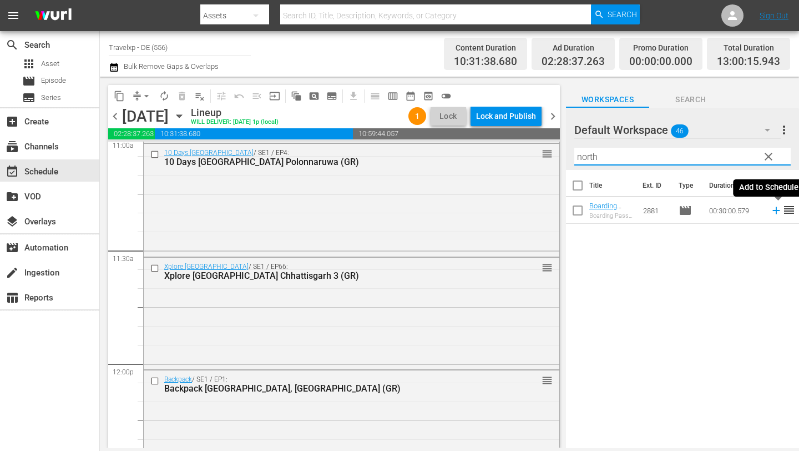
click at [777, 209] on icon at bounding box center [776, 210] width 7 height 7
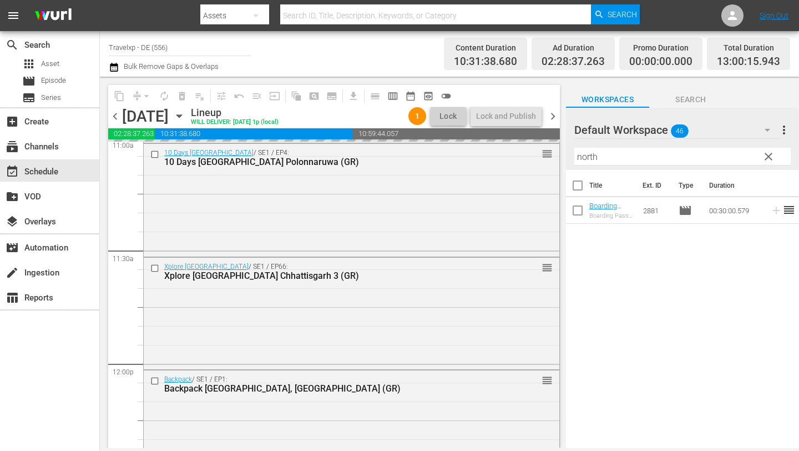
click at [646, 151] on input "north" at bounding box center [683, 157] width 216 height 18
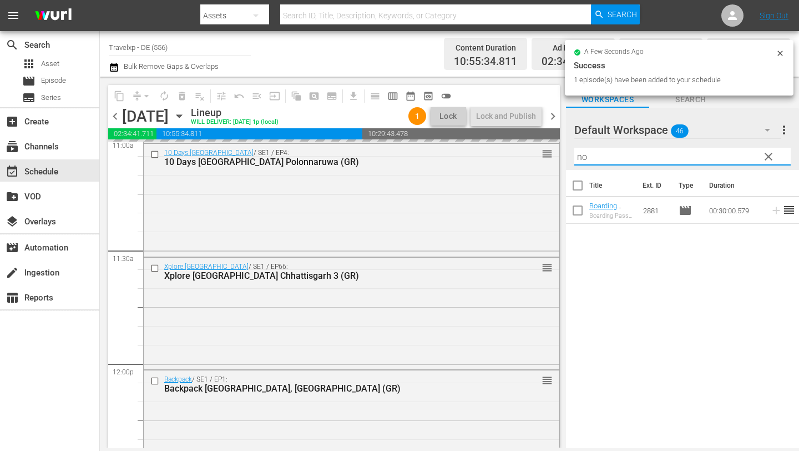
type input "n"
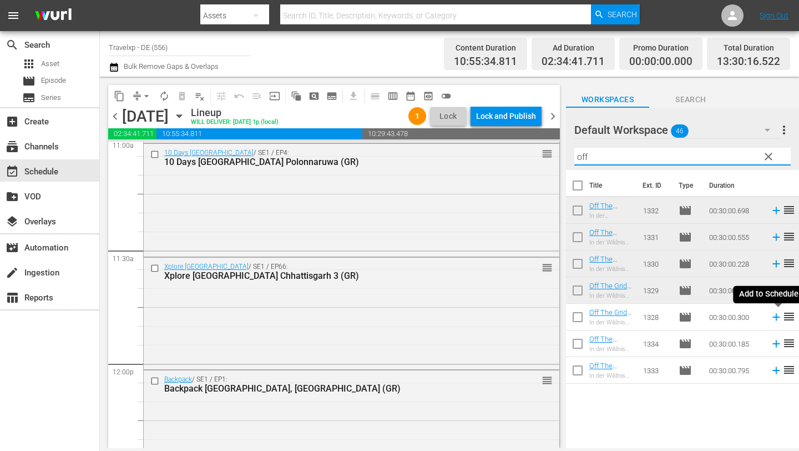
click at [776, 318] on icon at bounding box center [776, 317] width 7 height 7
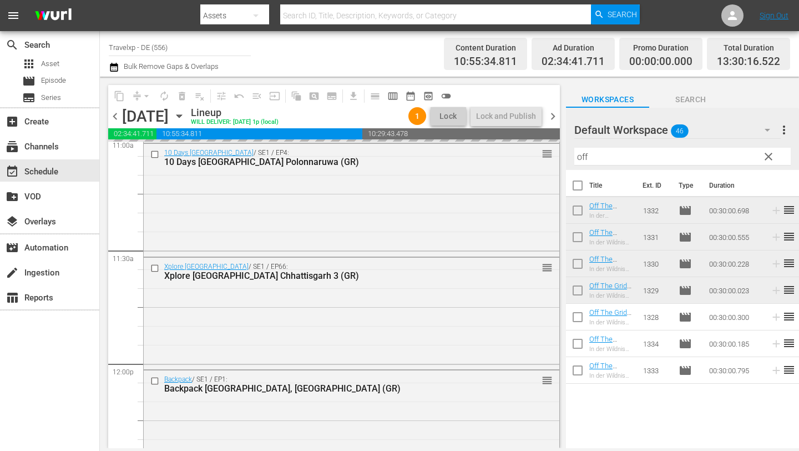
click at [641, 157] on input "off" at bounding box center [683, 157] width 216 height 18
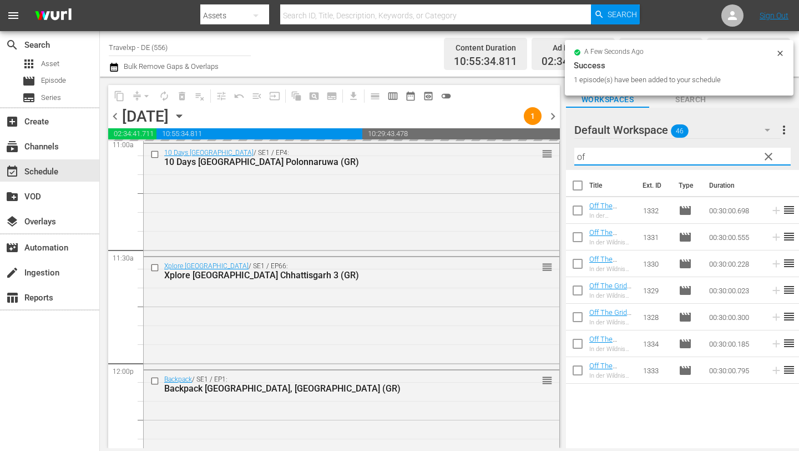
type input "o"
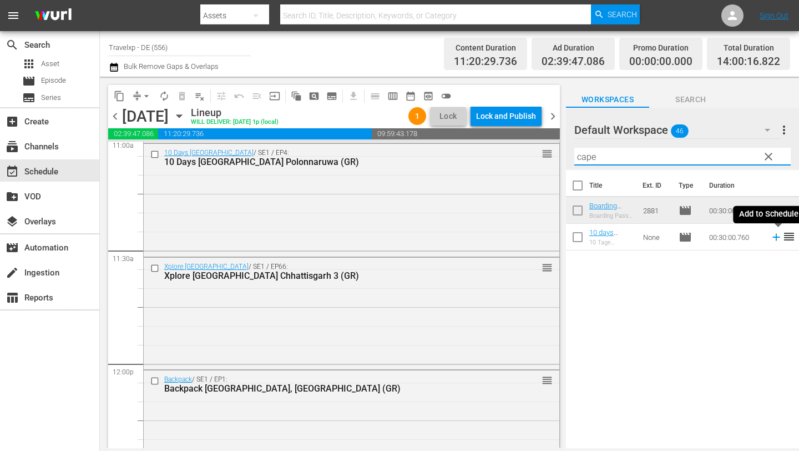
click at [776, 237] on icon at bounding box center [776, 237] width 7 height 7
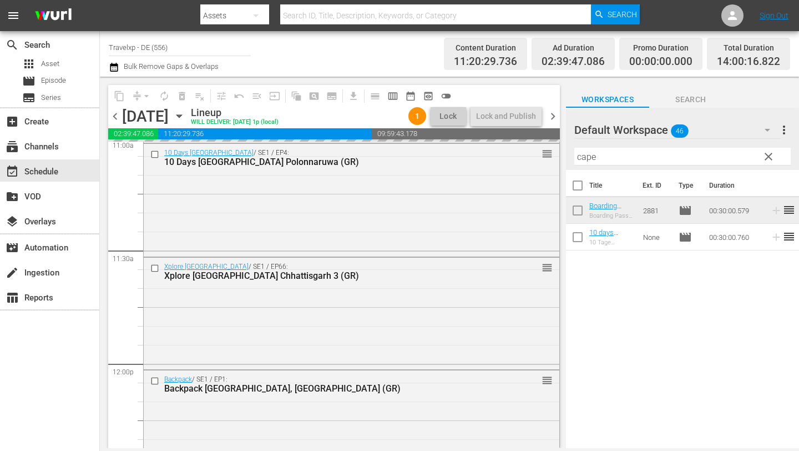
click at [629, 154] on input "cape" at bounding box center [683, 157] width 216 height 18
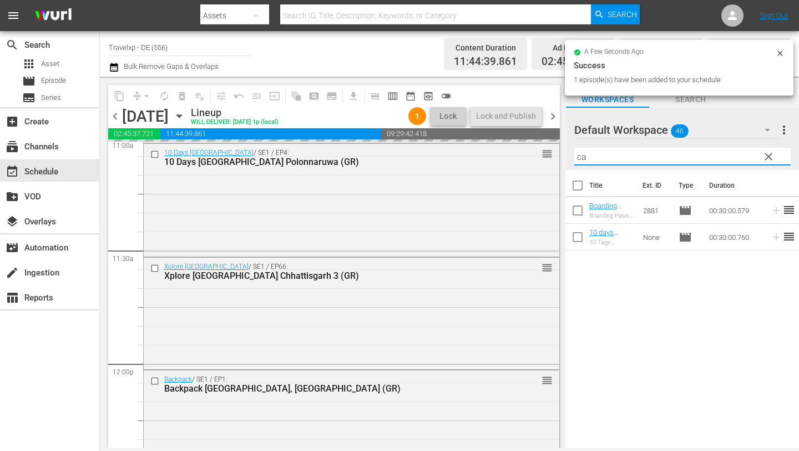
type input "c"
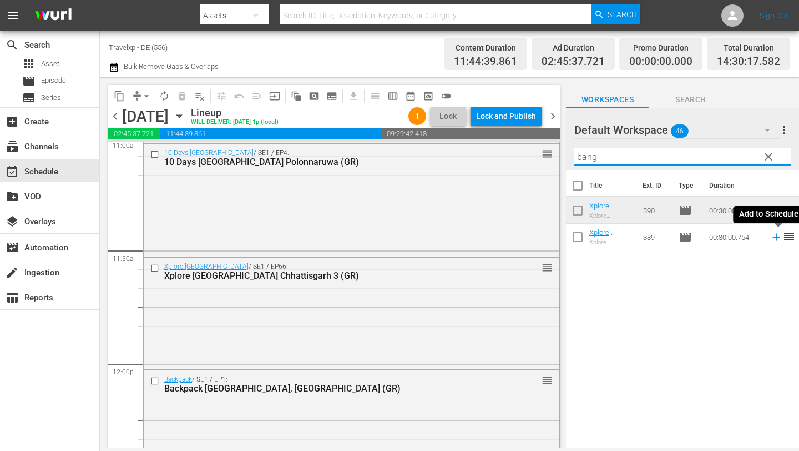
click at [777, 237] on icon at bounding box center [776, 237] width 7 height 7
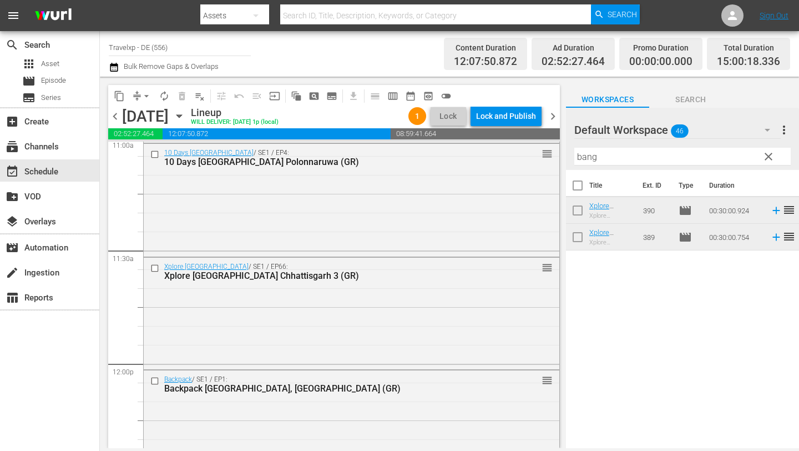
click at [654, 157] on input "bang" at bounding box center [683, 157] width 216 height 18
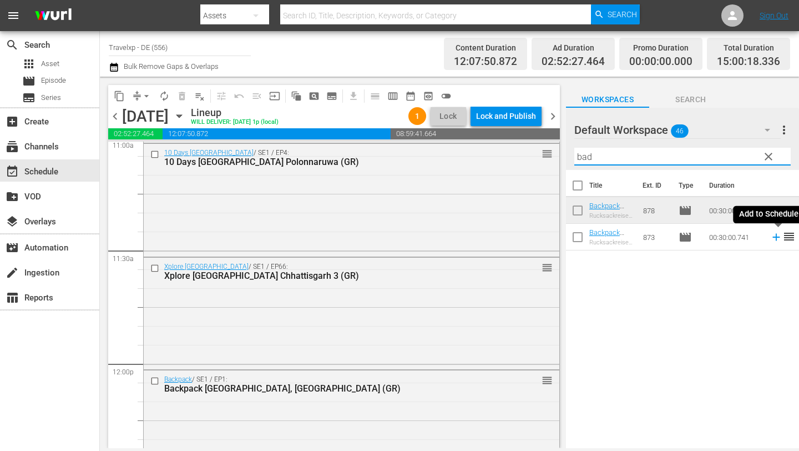
click at [773, 235] on icon at bounding box center [776, 237] width 12 height 12
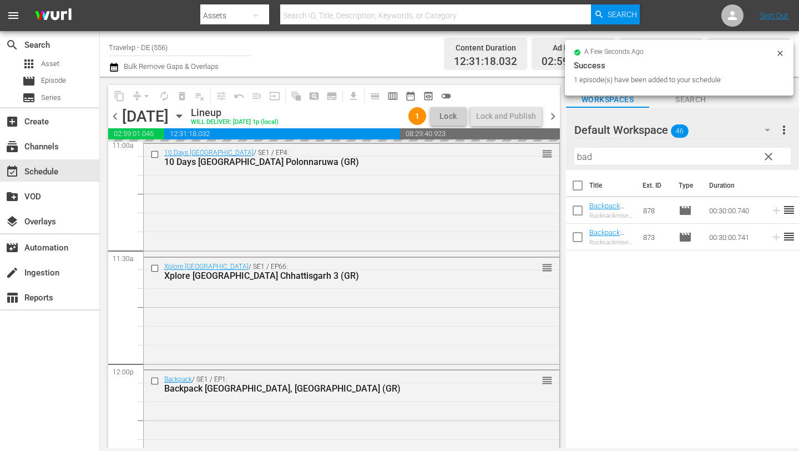
click at [630, 157] on input "bad" at bounding box center [683, 157] width 216 height 18
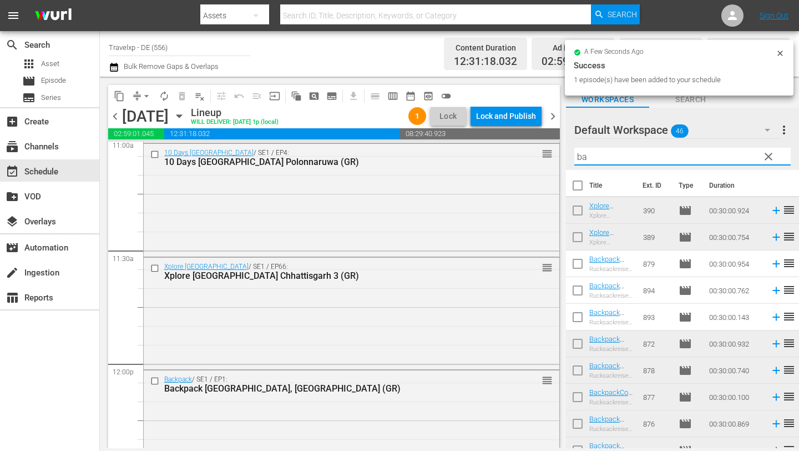
type input "b"
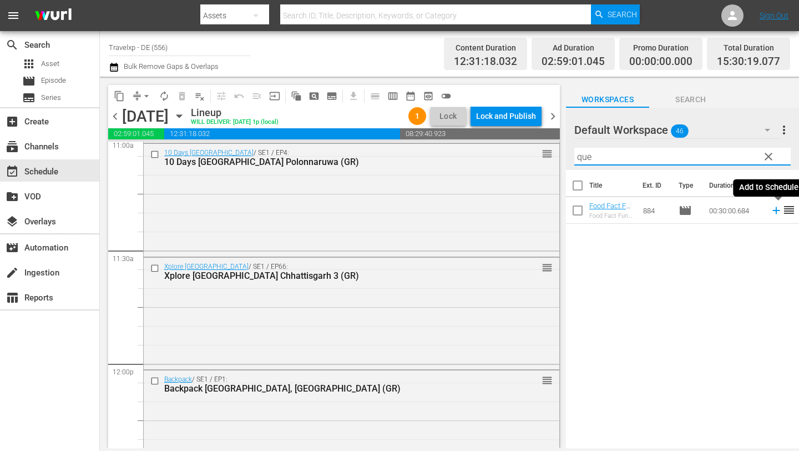
click at [775, 210] on icon at bounding box center [776, 210] width 7 height 7
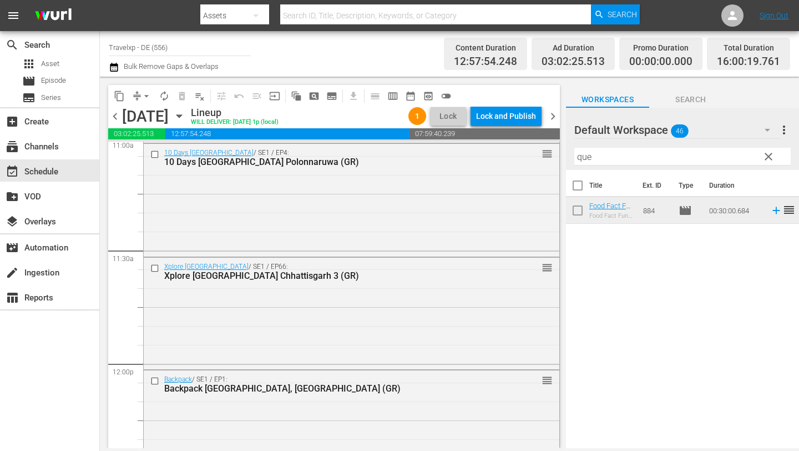
click at [619, 163] on input "que" at bounding box center [683, 157] width 216 height 18
type input "q"
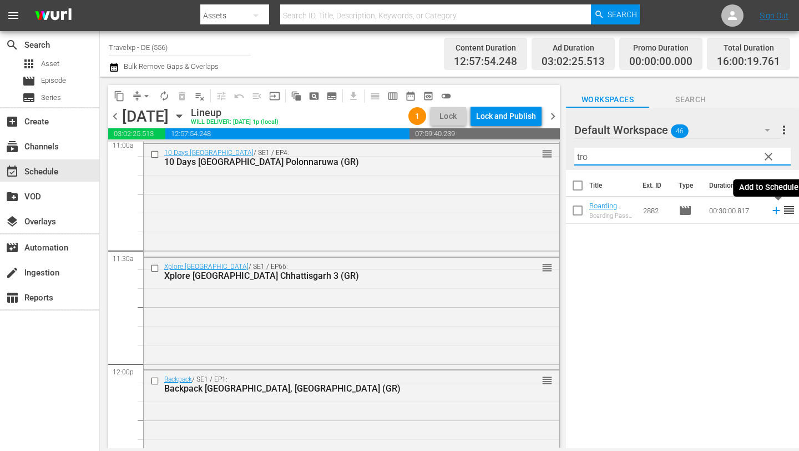
click at [774, 213] on icon at bounding box center [776, 210] width 12 height 12
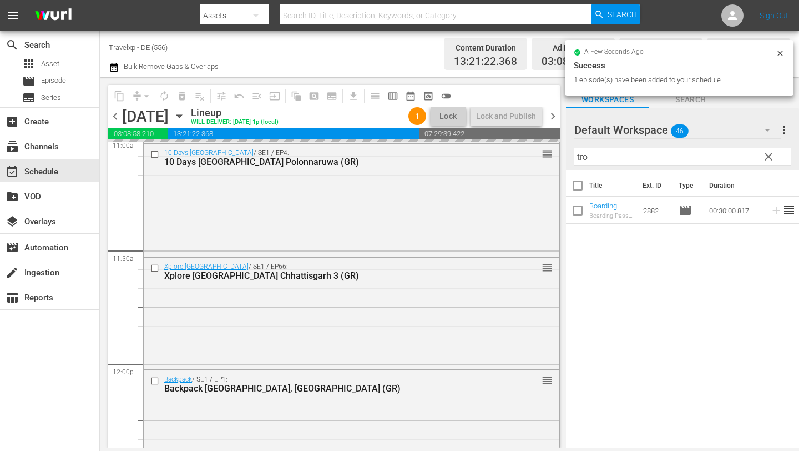
click at [634, 159] on input "tro" at bounding box center [683, 157] width 216 height 18
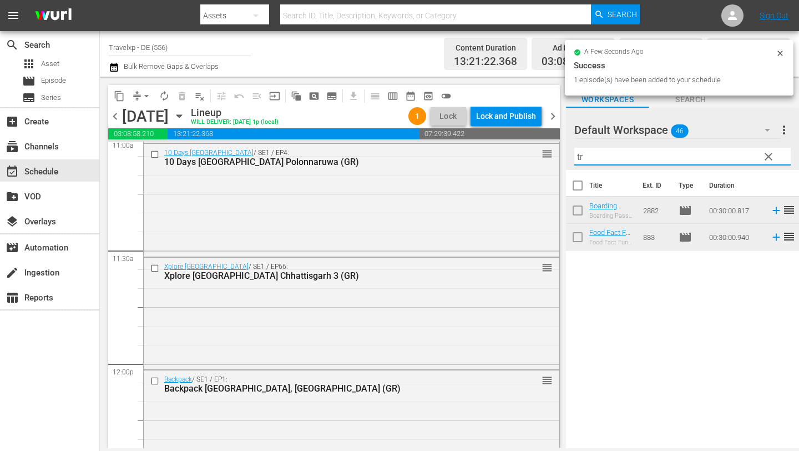
type input "t"
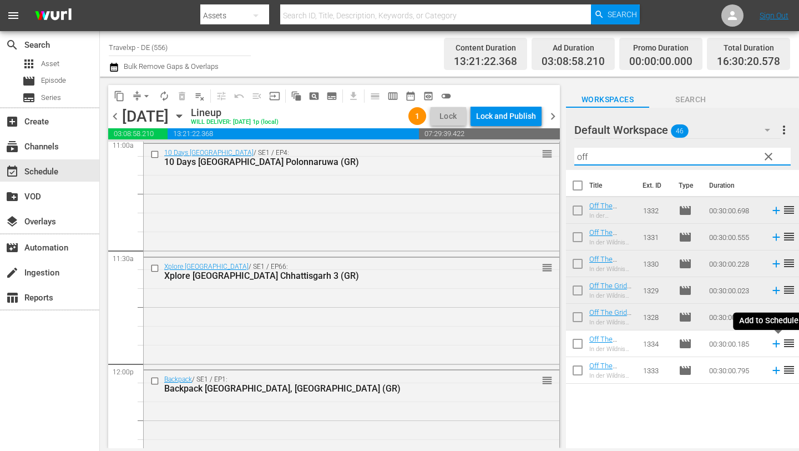
click at [774, 346] on icon at bounding box center [776, 343] width 12 height 12
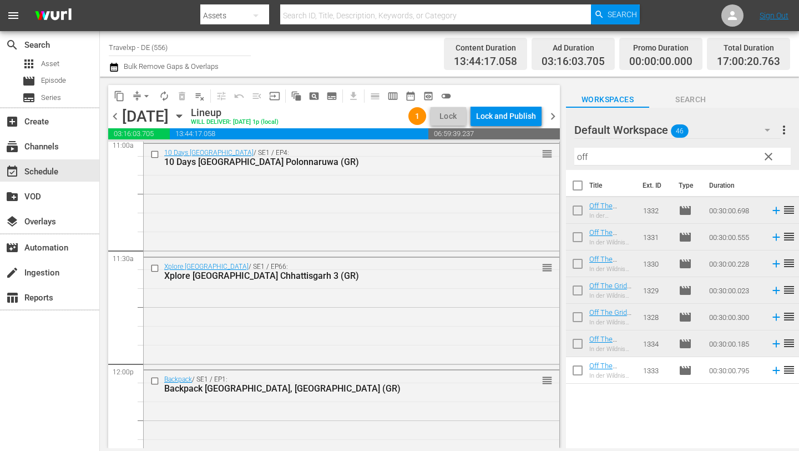
click at [615, 159] on input "off" at bounding box center [683, 157] width 216 height 18
type input "o"
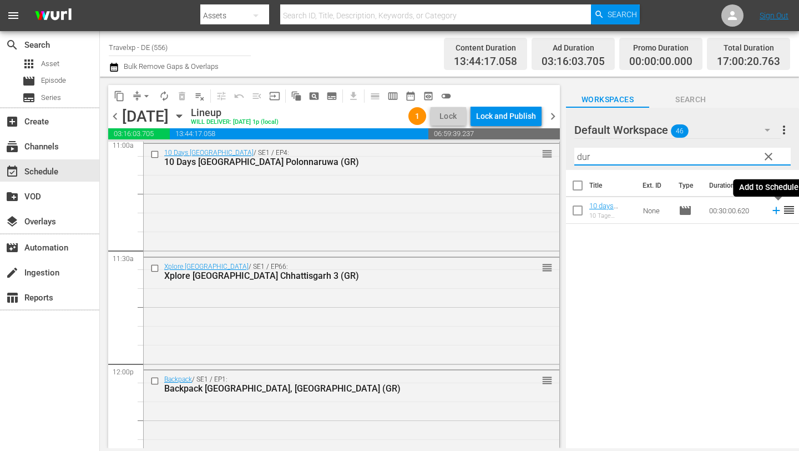
click at [774, 208] on icon at bounding box center [776, 210] width 12 height 12
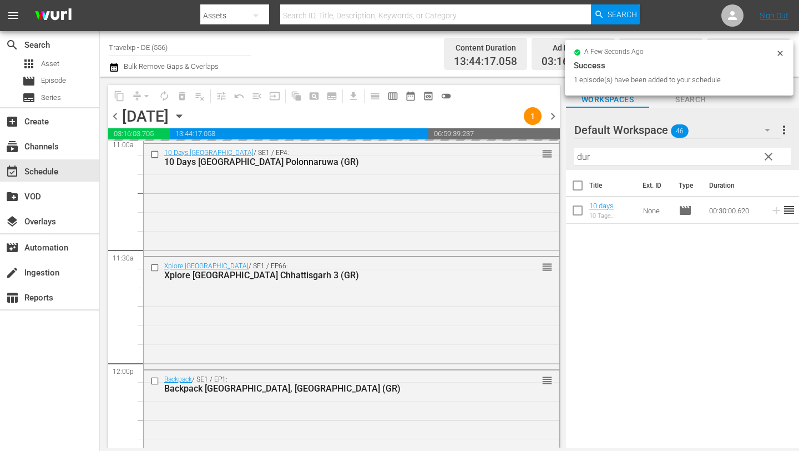
click at [644, 158] on input "dur" at bounding box center [683, 157] width 216 height 18
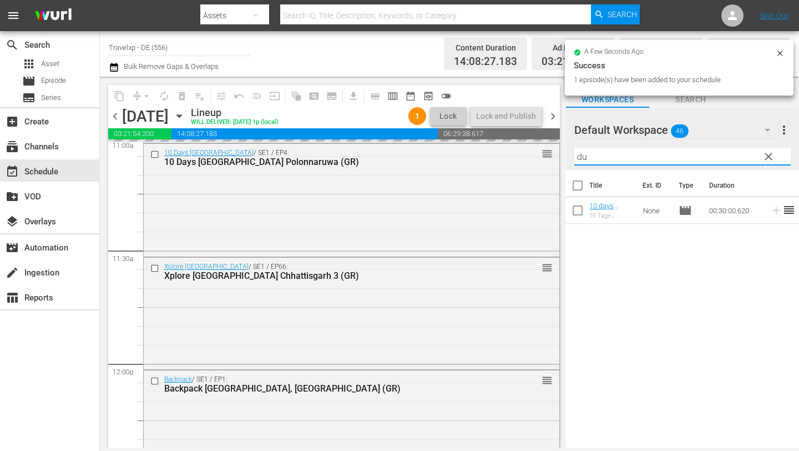
type input "d"
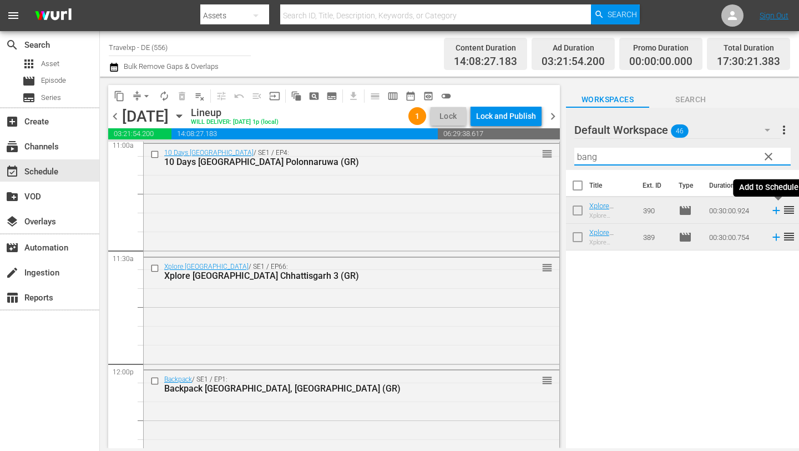
click at [775, 212] on icon at bounding box center [776, 210] width 12 height 12
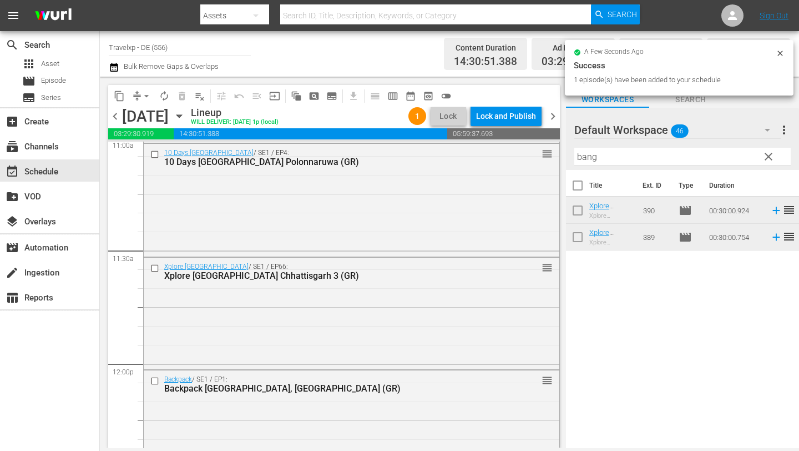
click at [647, 155] on input "bang" at bounding box center [683, 157] width 216 height 18
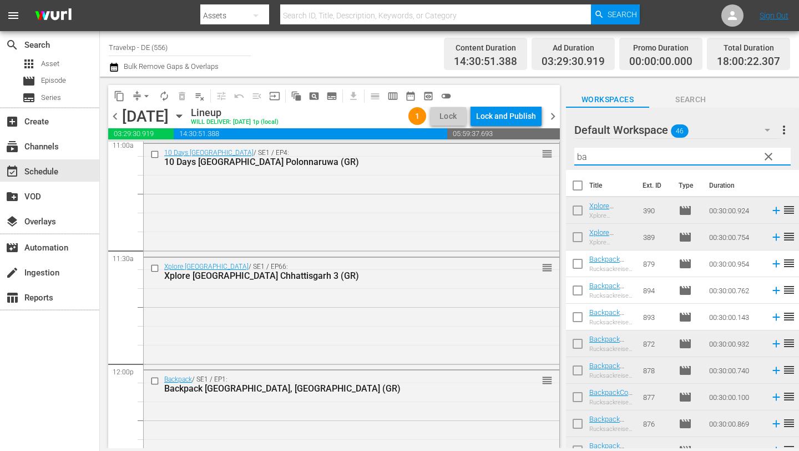
type input "b"
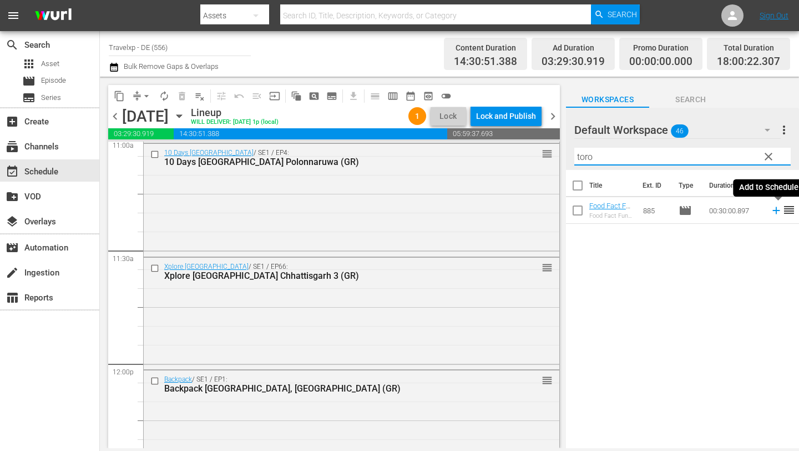
click at [775, 211] on icon at bounding box center [776, 210] width 12 height 12
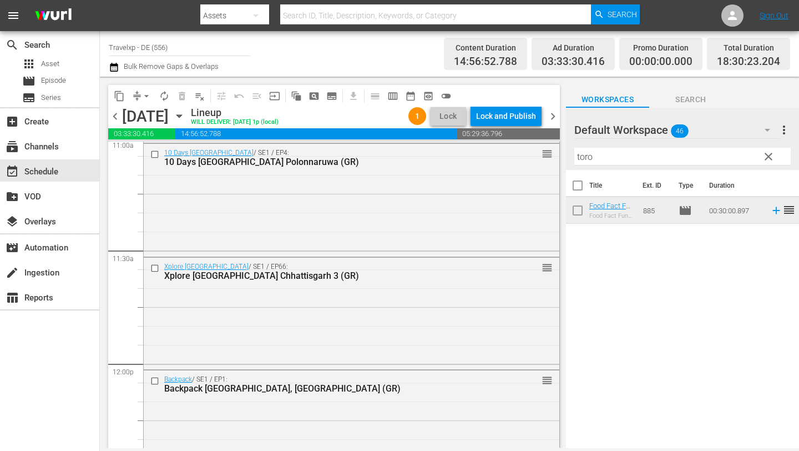
click at [602, 158] on input "toro" at bounding box center [683, 157] width 216 height 18
type input "t"
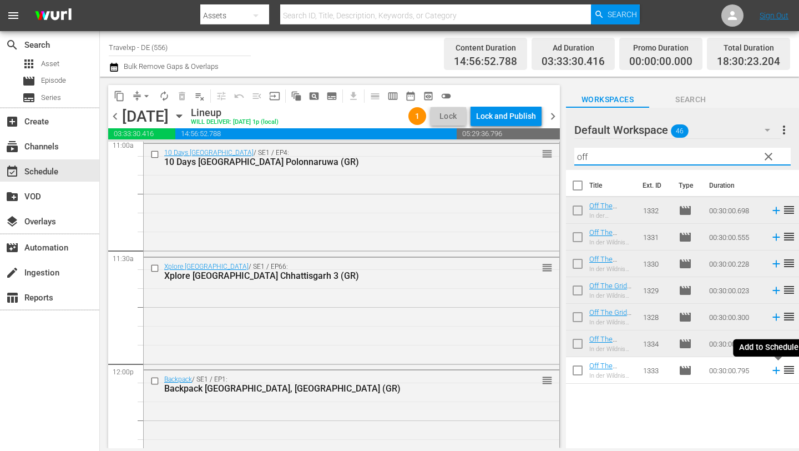
click at [774, 370] on icon at bounding box center [776, 370] width 7 height 7
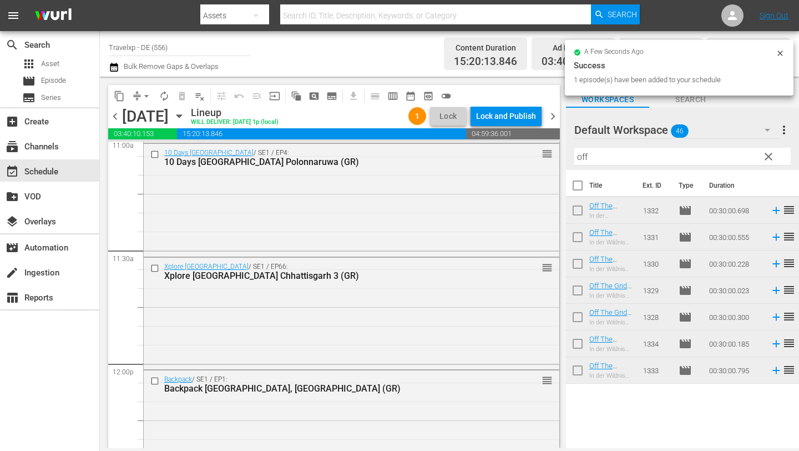
click at [601, 158] on input "off" at bounding box center [683, 157] width 216 height 18
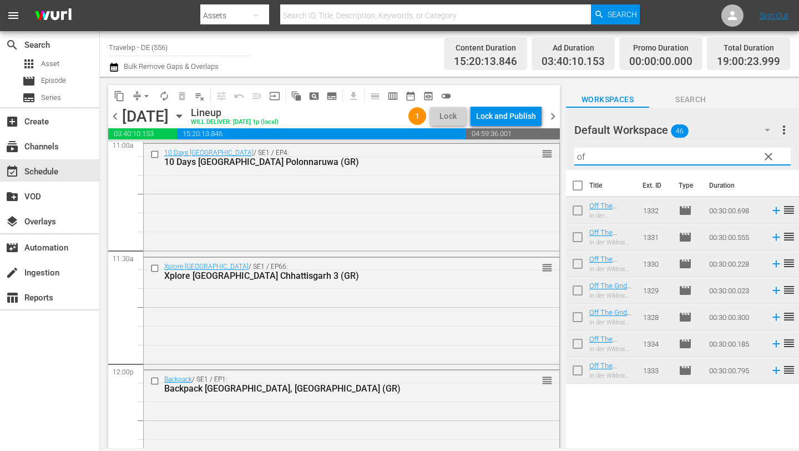
type input "o"
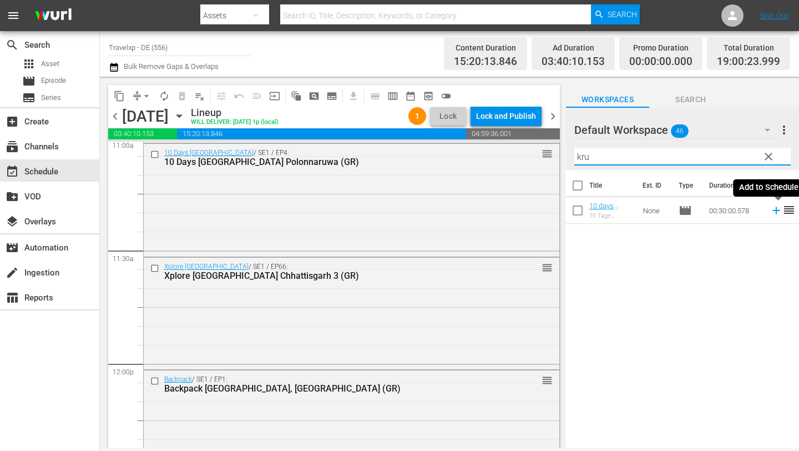
click at [774, 210] on icon at bounding box center [776, 210] width 7 height 7
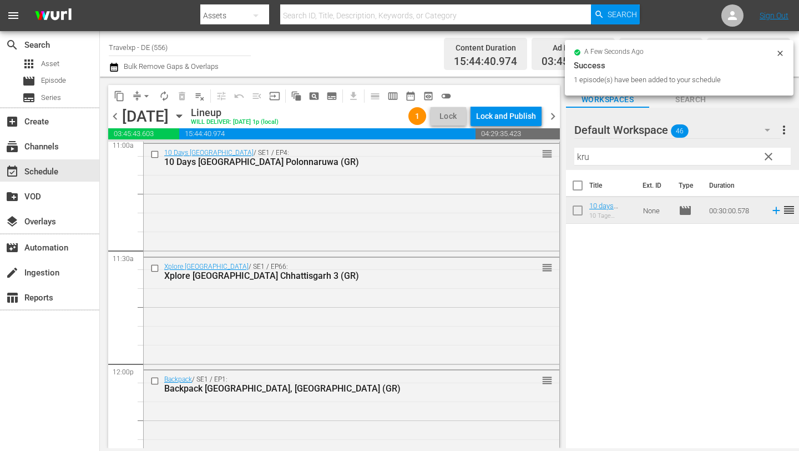
click at [641, 162] on input "kru" at bounding box center [683, 157] width 216 height 18
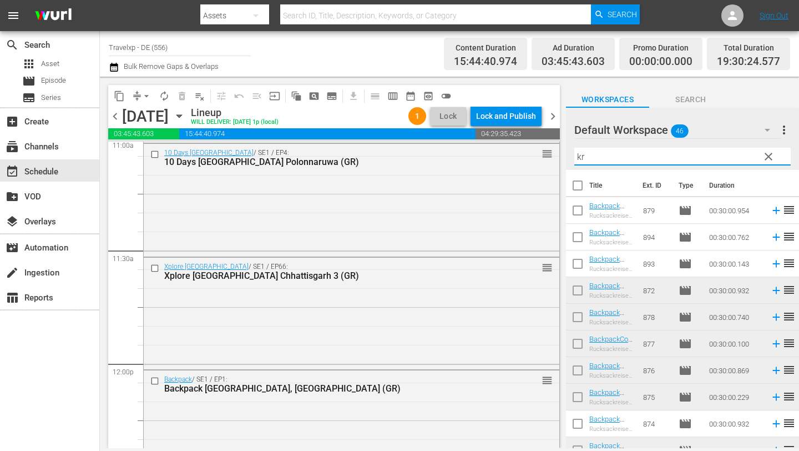
type input "k"
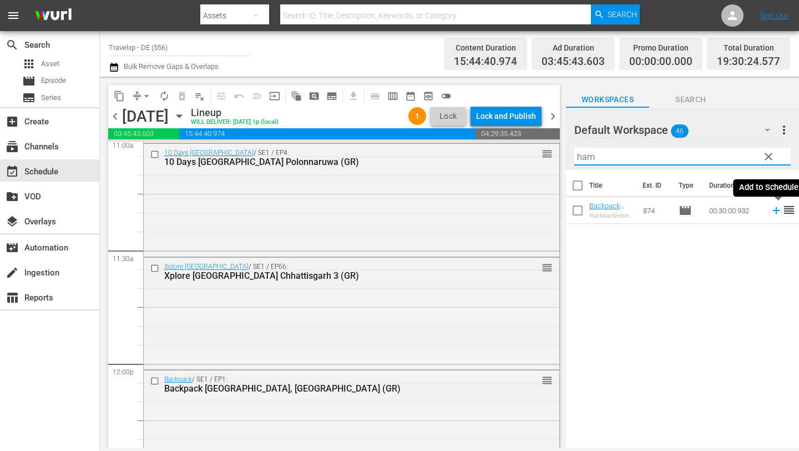
click at [777, 210] on icon at bounding box center [776, 210] width 7 height 7
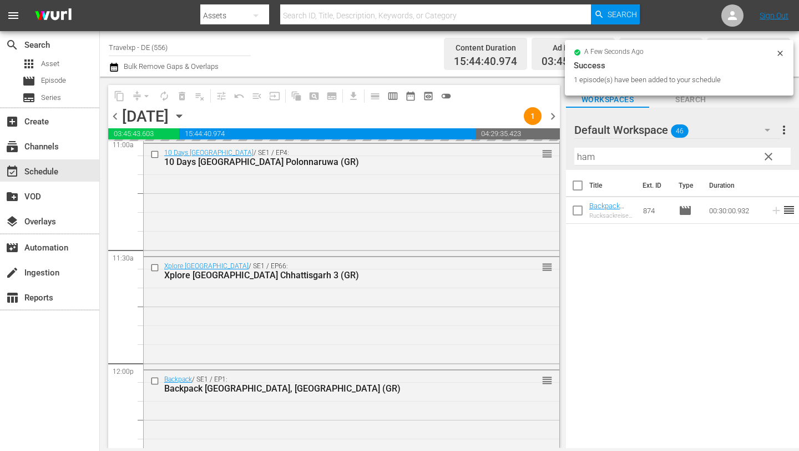
click at [633, 153] on input "ham" at bounding box center [683, 157] width 216 height 18
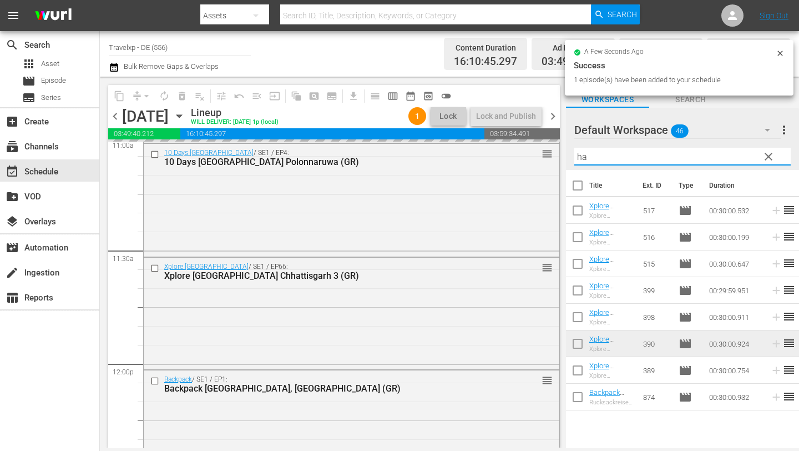
type input "h"
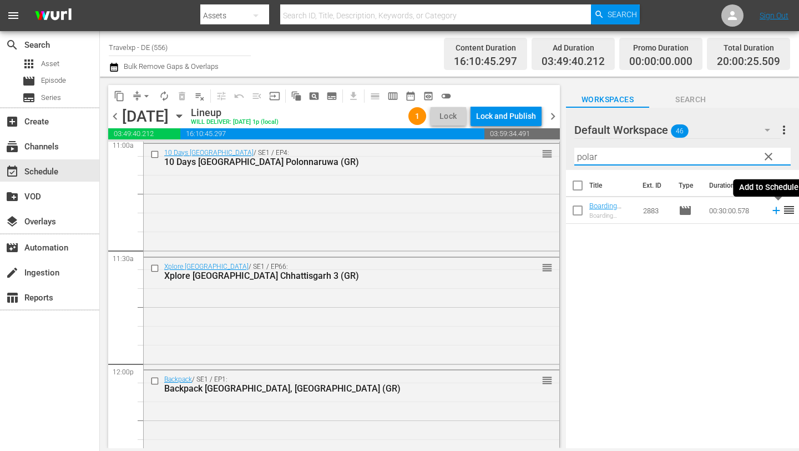
click at [775, 211] on icon at bounding box center [776, 210] width 12 height 12
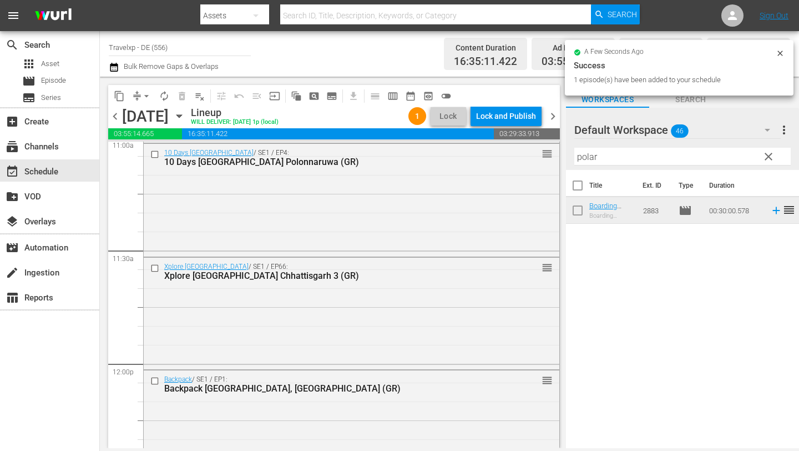
click at [673, 157] on input "polar" at bounding box center [683, 157] width 216 height 18
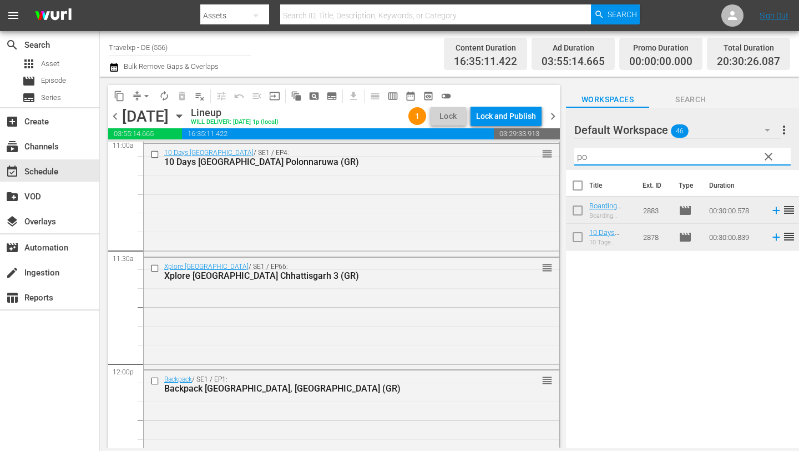
type input "p"
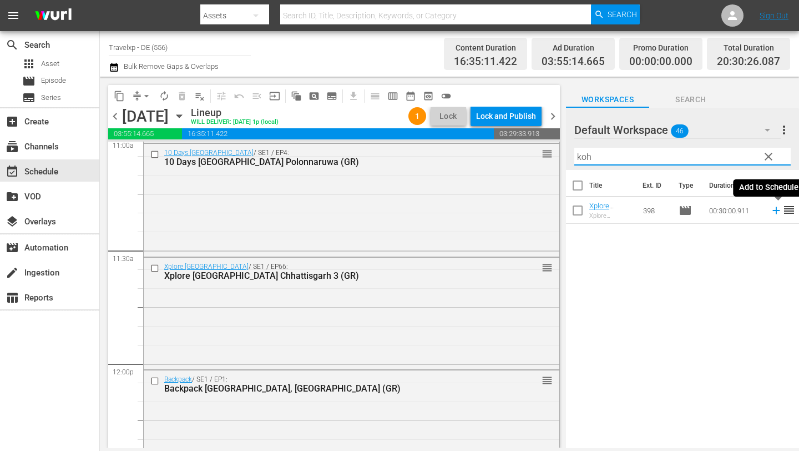
click at [776, 210] on icon at bounding box center [776, 210] width 7 height 7
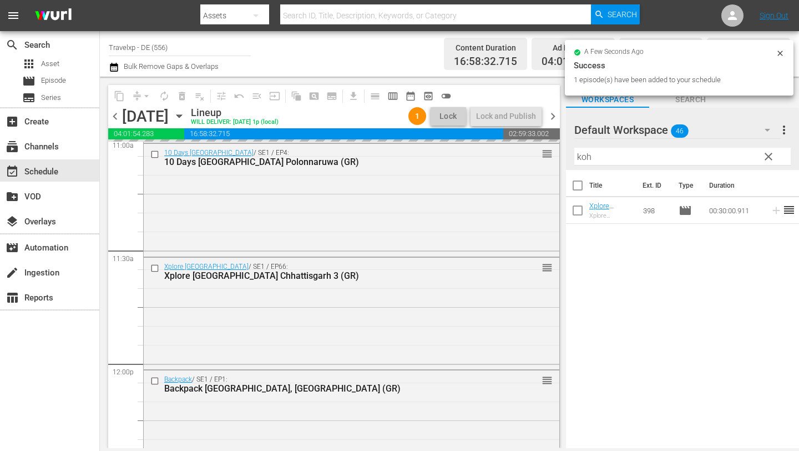
click at [671, 162] on input "koh" at bounding box center [683, 157] width 216 height 18
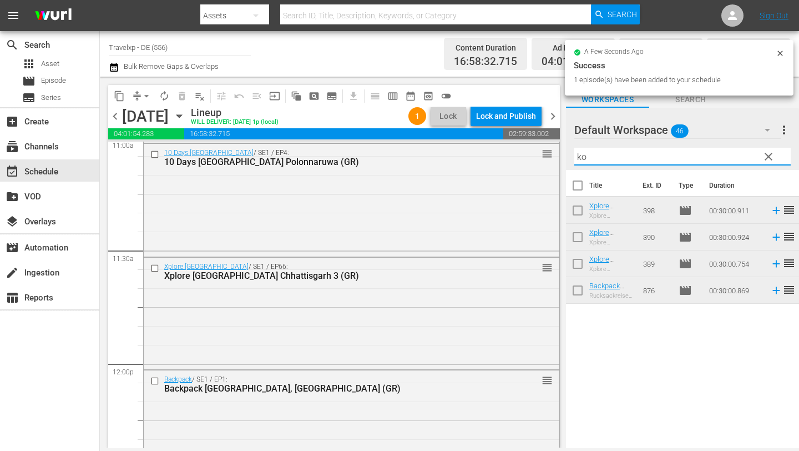
type input "k"
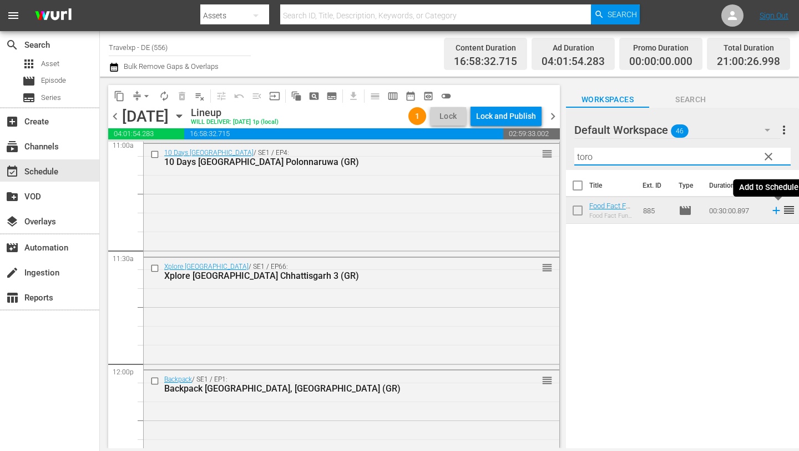
click at [777, 210] on icon at bounding box center [776, 210] width 7 height 7
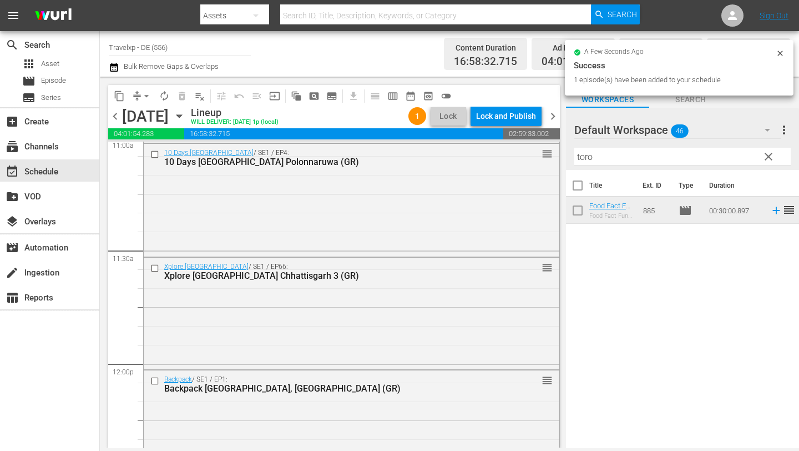
click at [683, 162] on input "toro" at bounding box center [683, 157] width 216 height 18
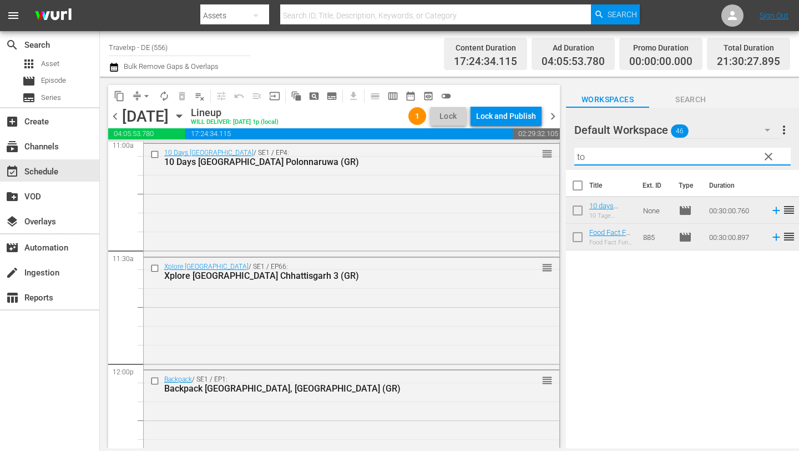
type input "t"
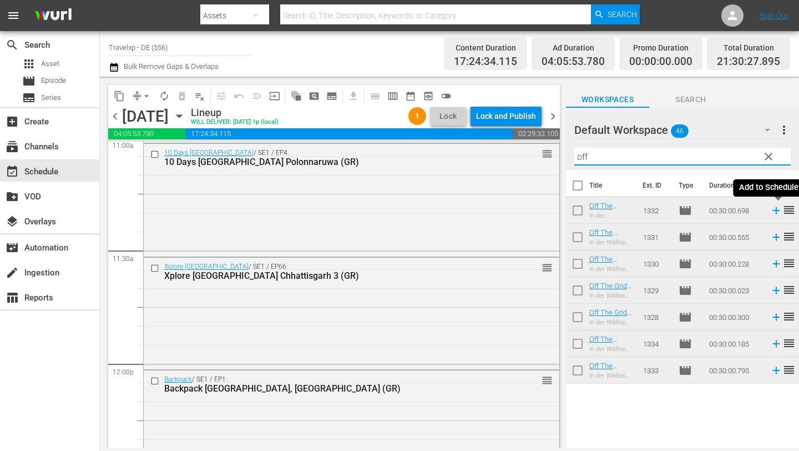
click at [777, 213] on icon at bounding box center [776, 210] width 12 height 12
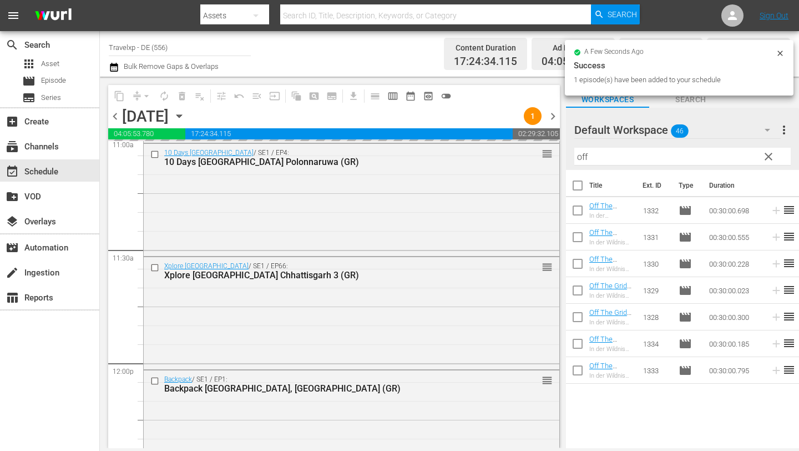
click at [645, 160] on input "off" at bounding box center [683, 157] width 216 height 18
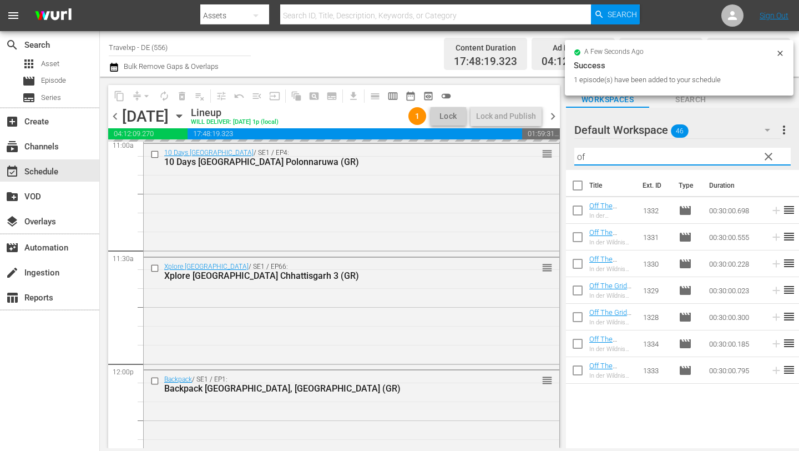
type input "o"
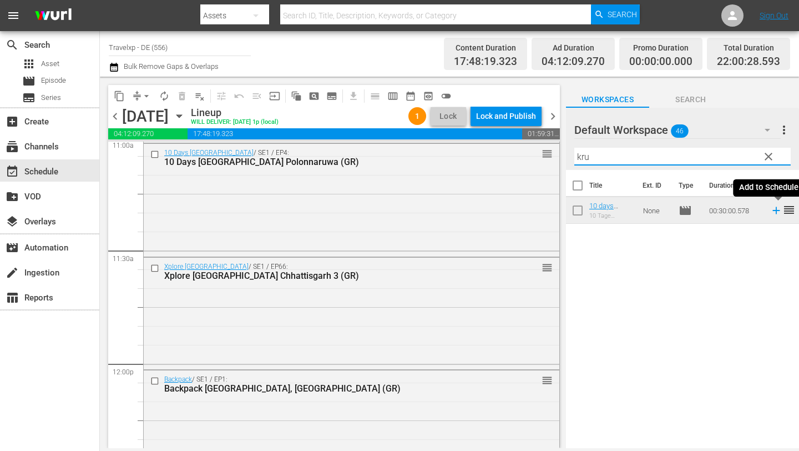
click at [773, 211] on icon at bounding box center [776, 210] width 12 height 12
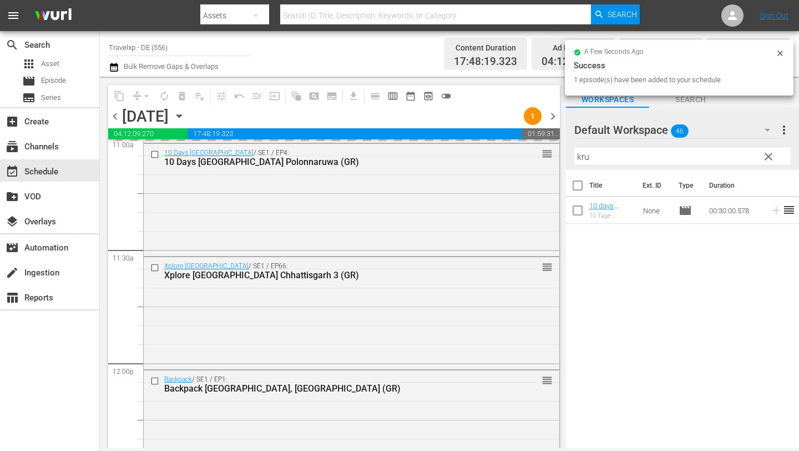
click at [657, 161] on input "kru" at bounding box center [683, 157] width 216 height 18
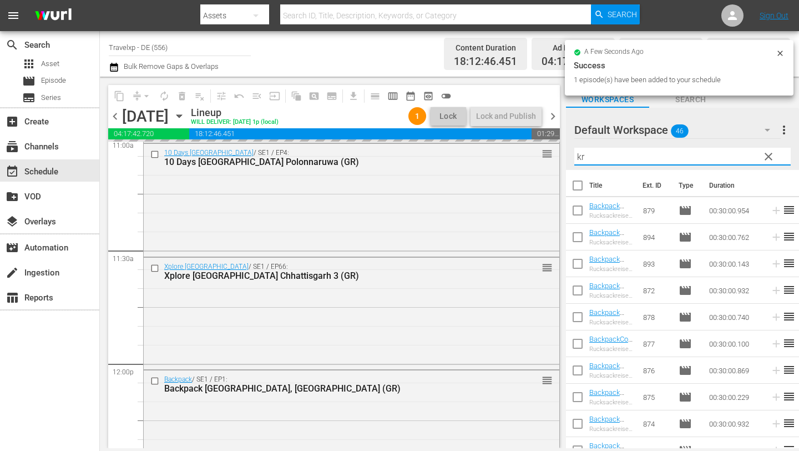
type input "k"
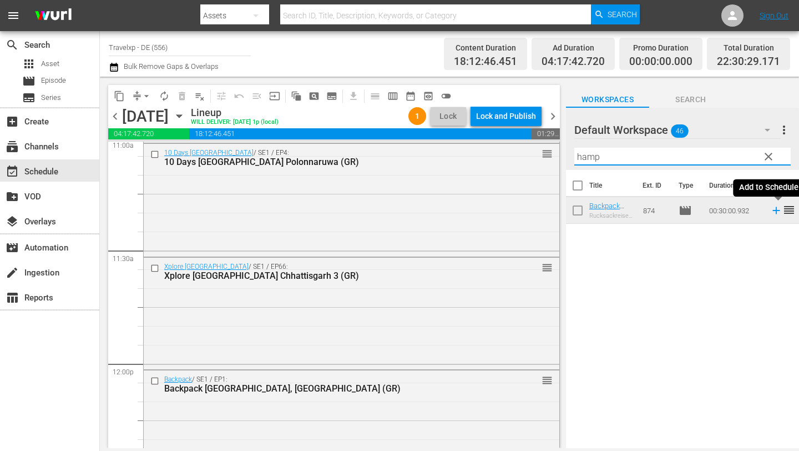
click at [775, 208] on icon at bounding box center [776, 210] width 12 height 12
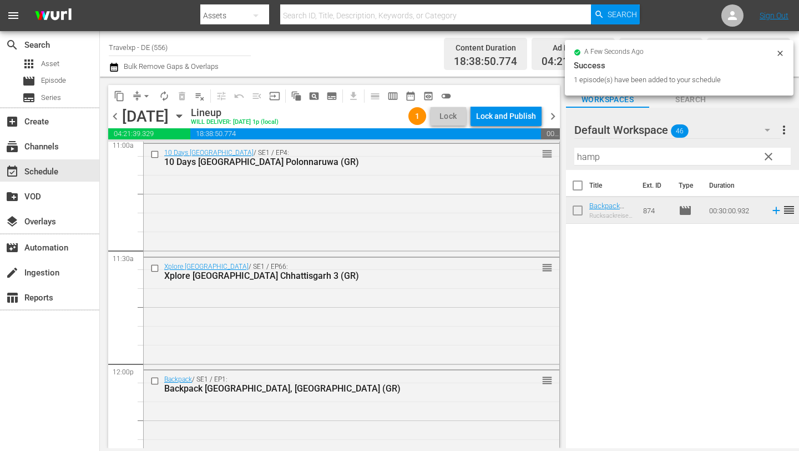
click at [652, 155] on input "hamp" at bounding box center [683, 157] width 216 height 18
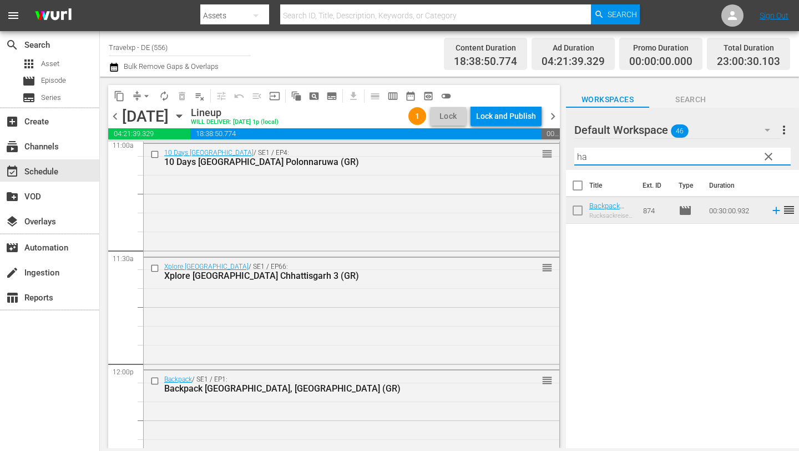
type input "h"
click at [777, 211] on icon at bounding box center [776, 210] width 12 height 12
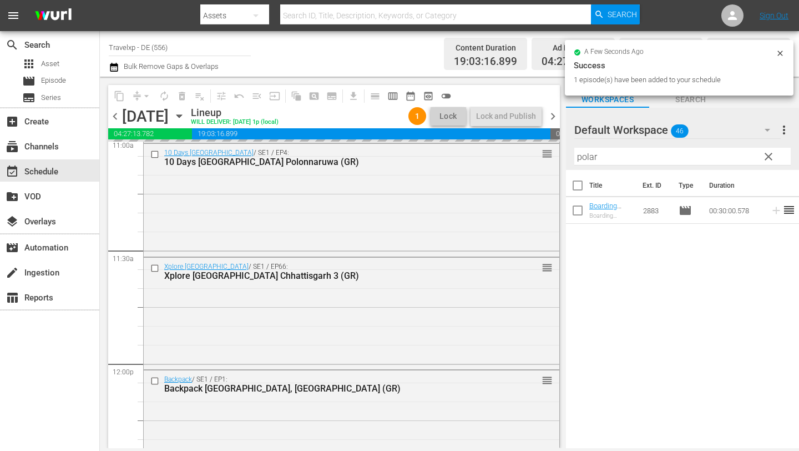
click at [609, 151] on input "polar" at bounding box center [683, 157] width 216 height 18
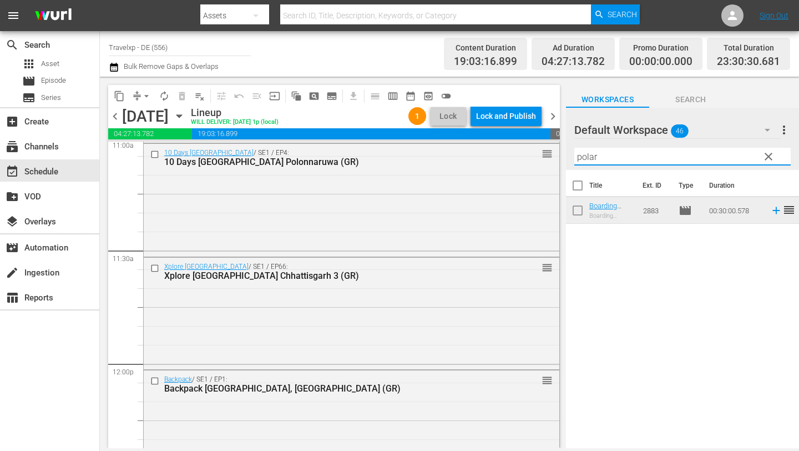
click at [616, 157] on input "polar" at bounding box center [683, 157] width 216 height 18
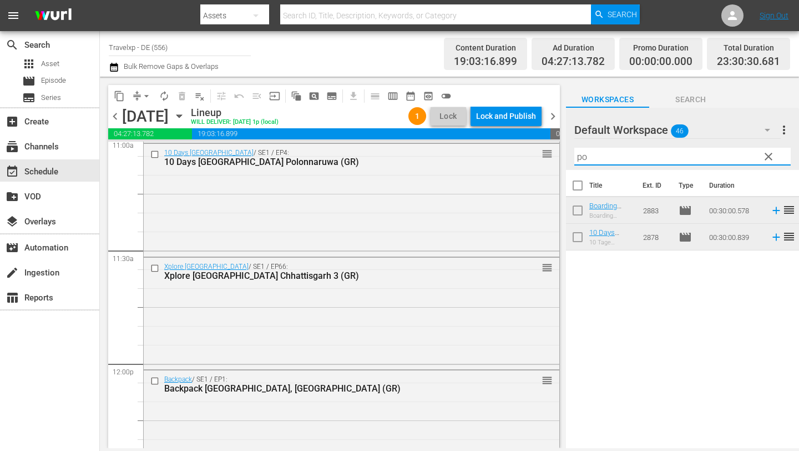
type input "p"
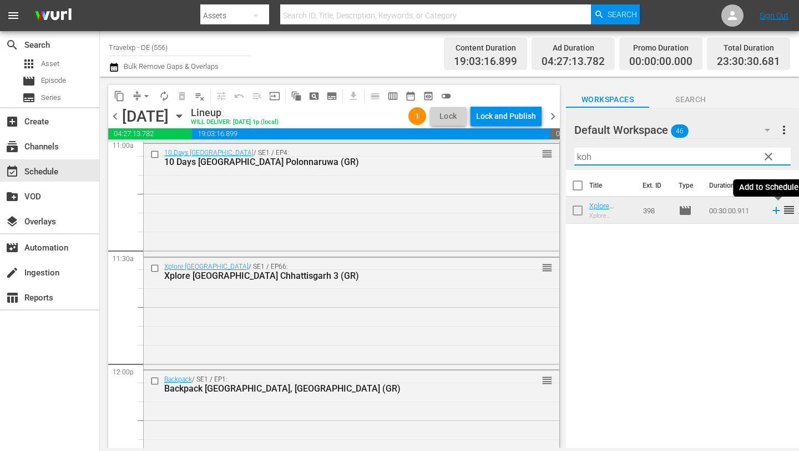
type input "koh"
click at [774, 210] on icon at bounding box center [776, 210] width 7 height 7
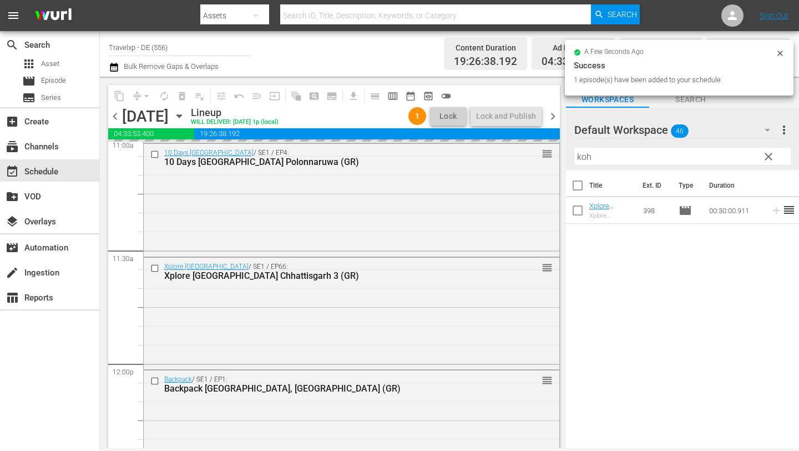
scroll to position [5129, 0]
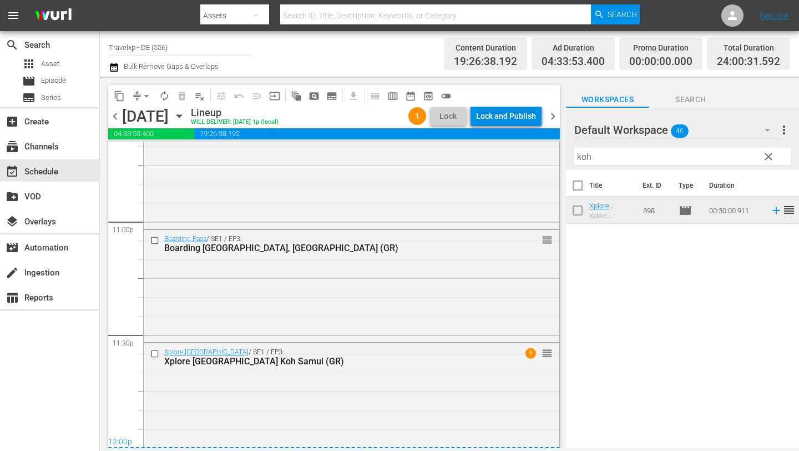
click at [519, 111] on div "Lock and Publish" at bounding box center [506, 116] width 60 height 20
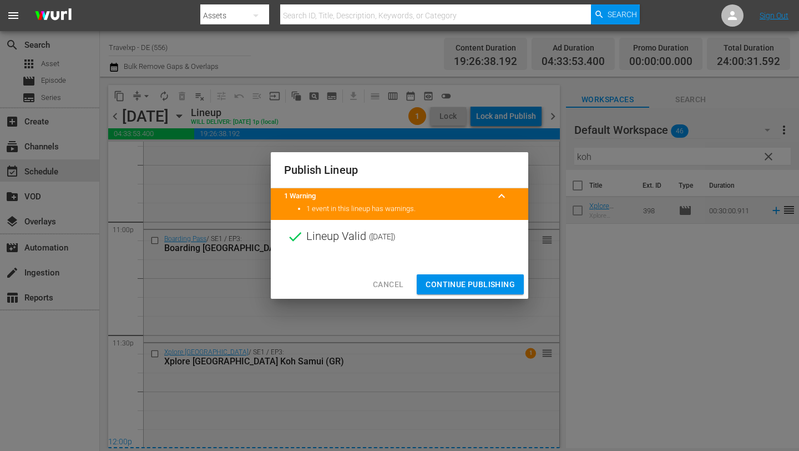
click at [481, 278] on span "Continue Publishing" at bounding box center [470, 285] width 89 height 14
